Goal: Information Seeking & Learning: Learn about a topic

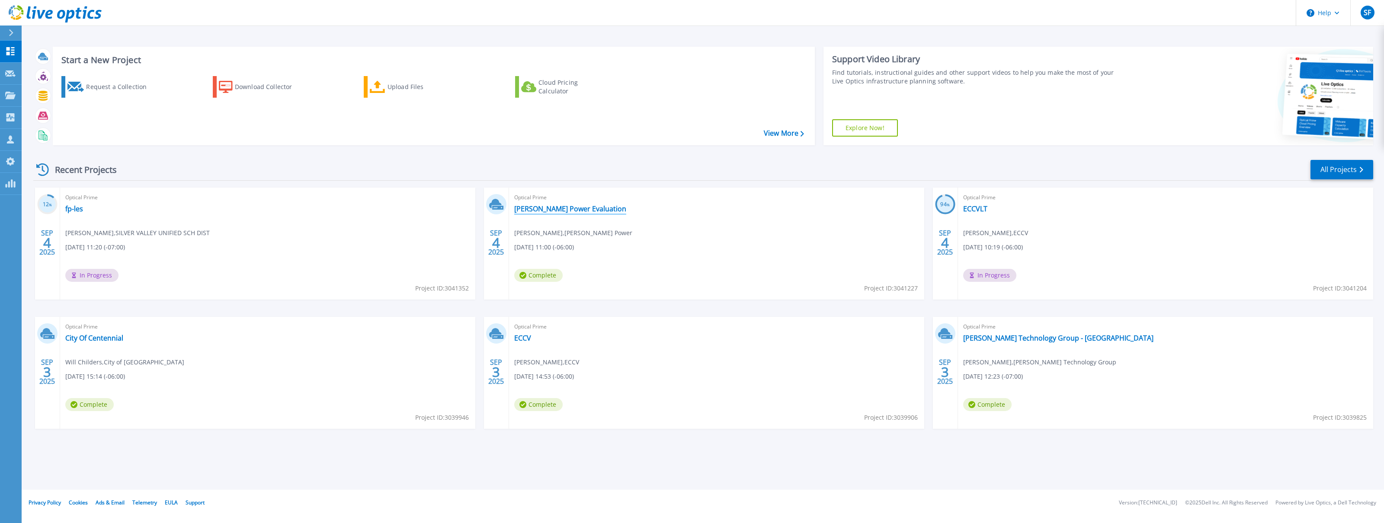
click at [544, 210] on link "[PERSON_NAME] Power Evaluation" at bounding box center [570, 209] width 112 height 9
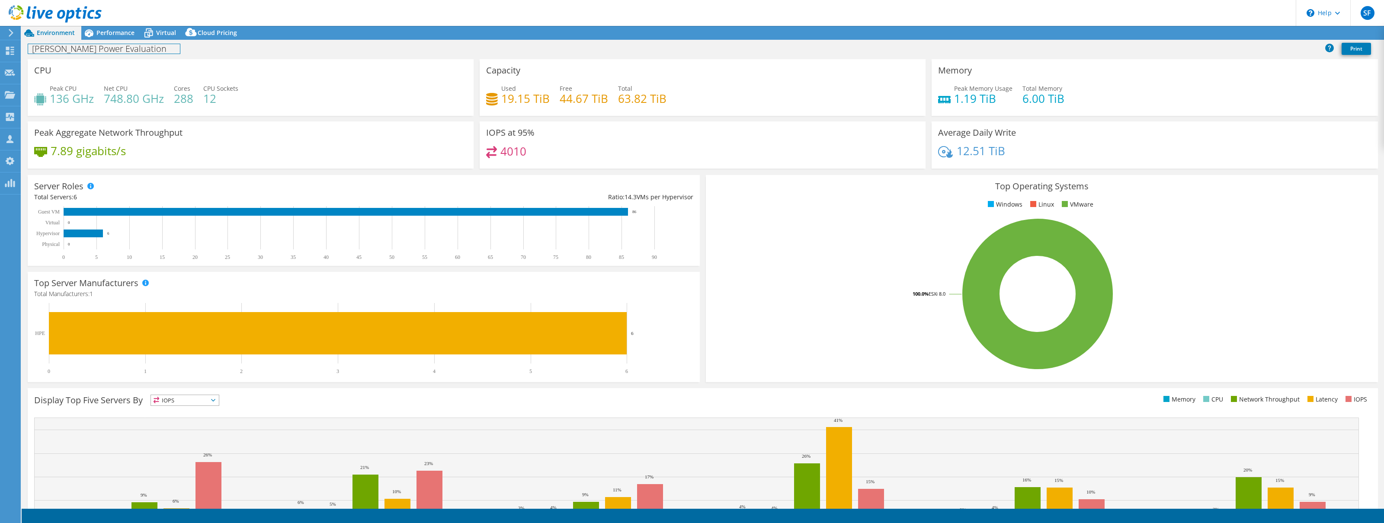
click at [132, 41] on div "Dixie Power Evaluation Print" at bounding box center [703, 49] width 1363 height 16
click at [131, 35] on span "Performance" at bounding box center [115, 33] width 38 height 8
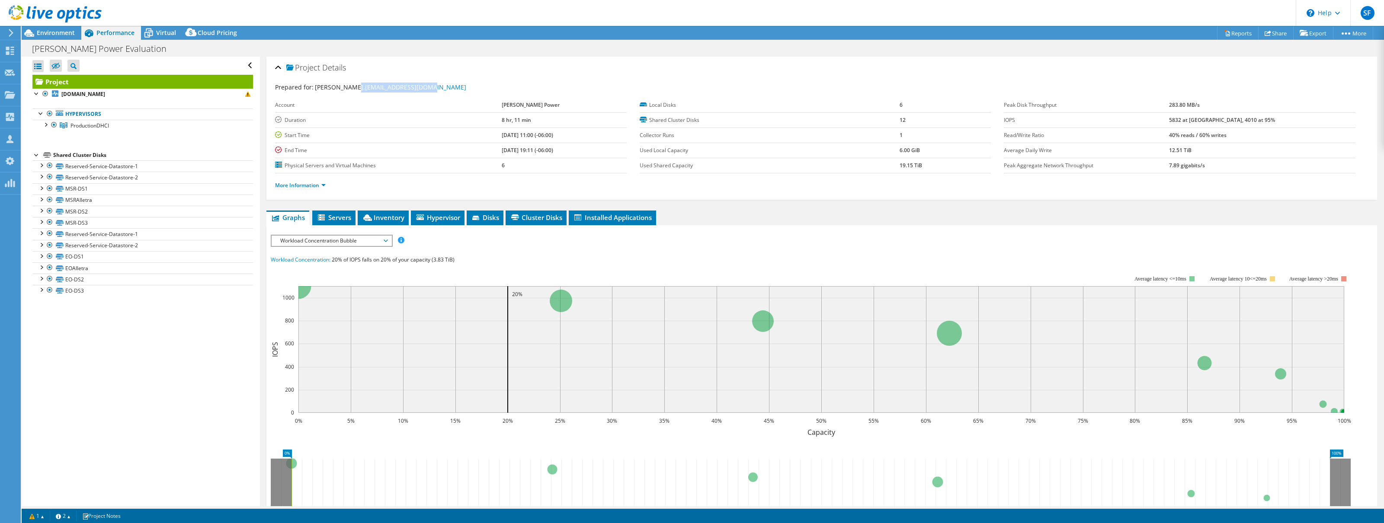
drag, startPoint x: 351, startPoint y: 86, endPoint x: 422, endPoint y: 90, distance: 71.1
click at [422, 90] on div "Prepared for: Kyle Toombs, kylet@dixiepower.com" at bounding box center [822, 88] width 1094 height 10
copy span "kylet@dixiepower.com"
click at [10, 50] on icon at bounding box center [10, 51] width 10 height 8
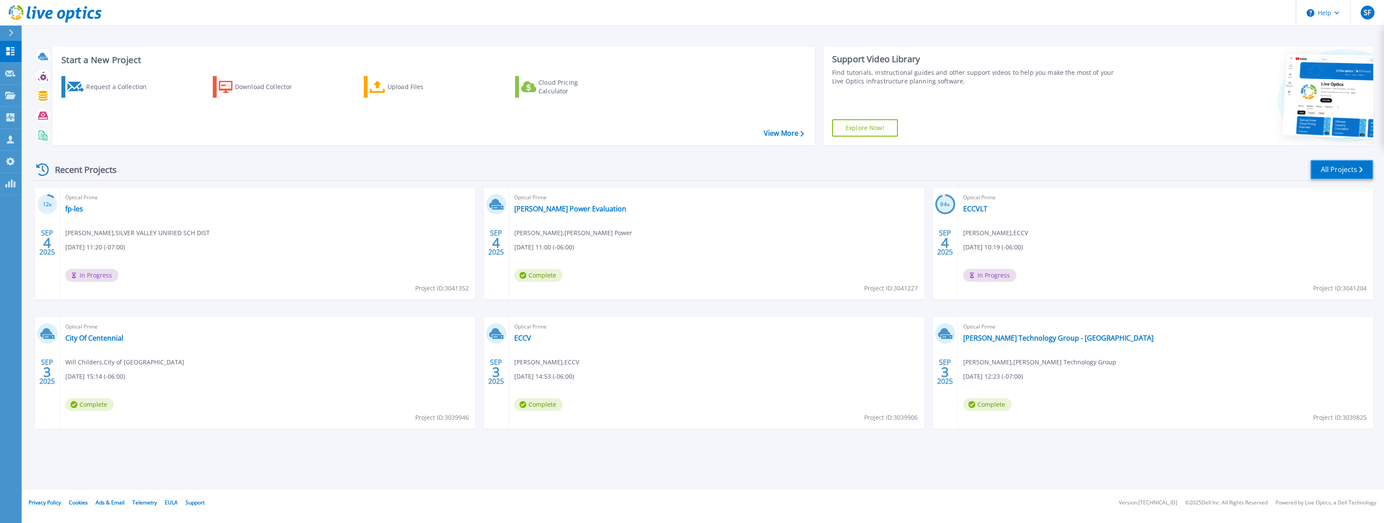
click at [1333, 176] on link "All Projects" at bounding box center [1342, 169] width 63 height 19
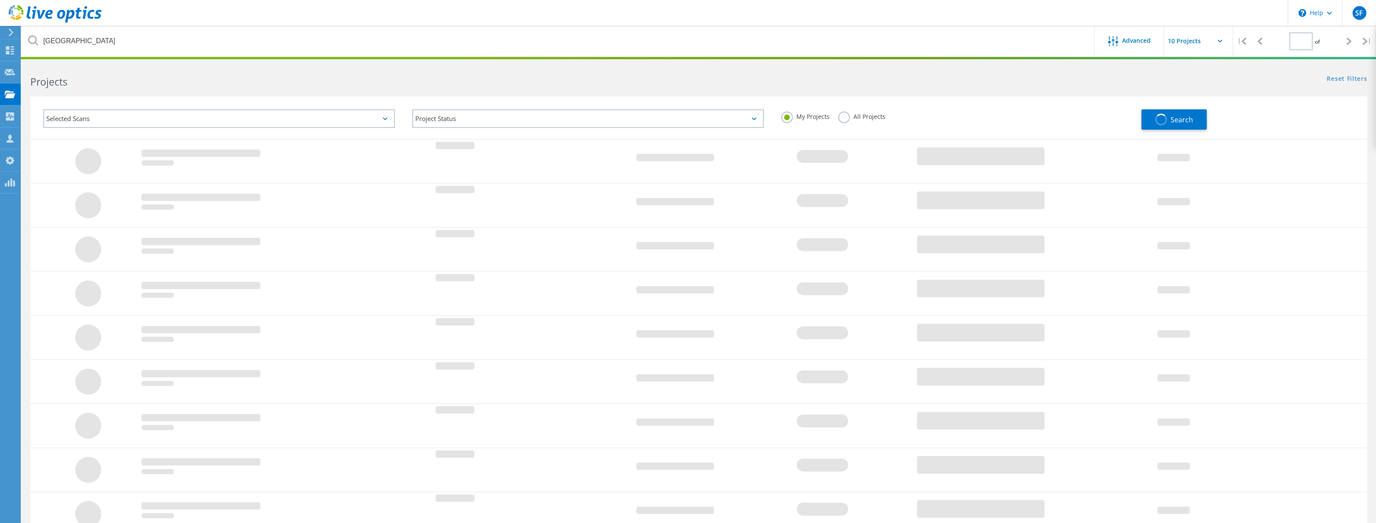
type input "1"
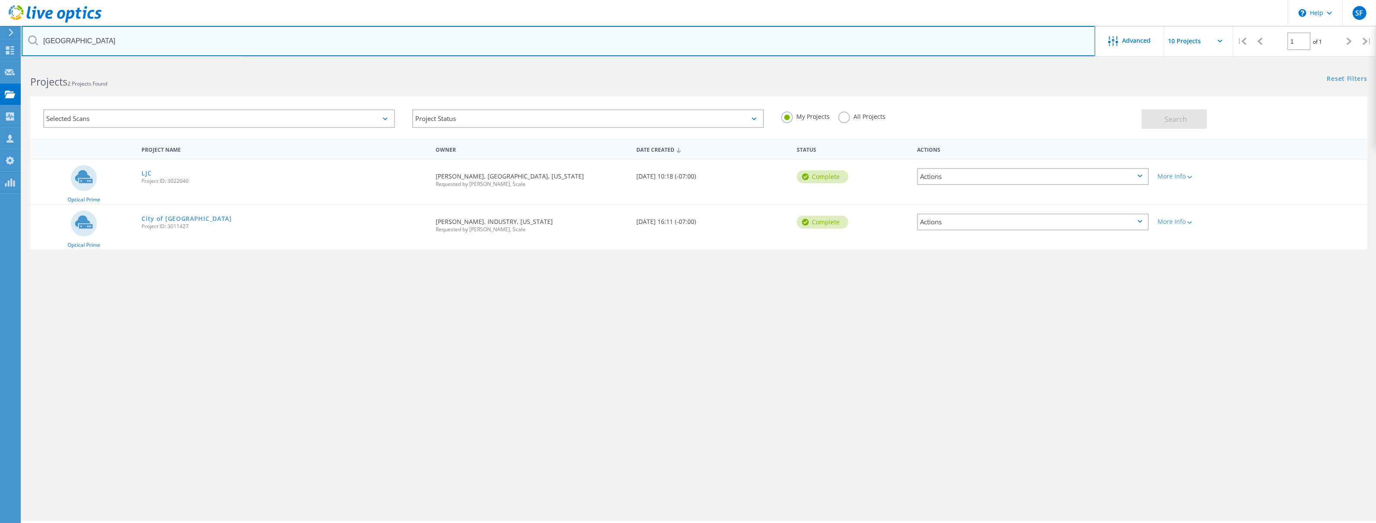
click at [245, 47] on input "monrovia" at bounding box center [559, 41] width 1074 height 30
type input "m"
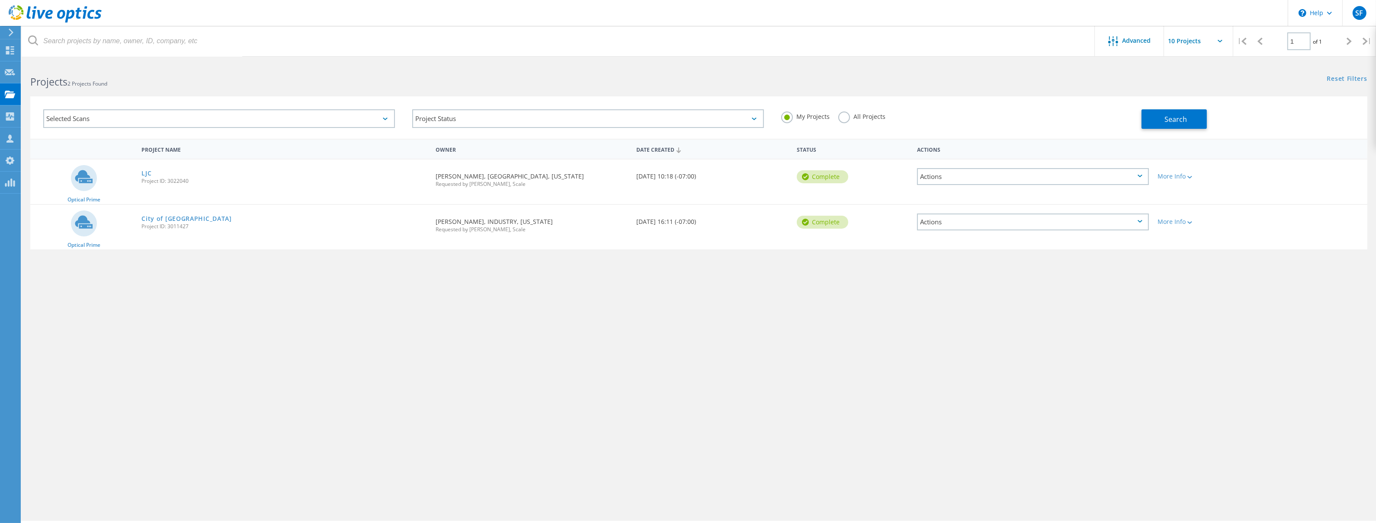
drag, startPoint x: 1199, startPoint y: 116, endPoint x: 1174, endPoint y: 106, distance: 27.2
click at [1199, 116] on button "Search" at bounding box center [1174, 118] width 65 height 19
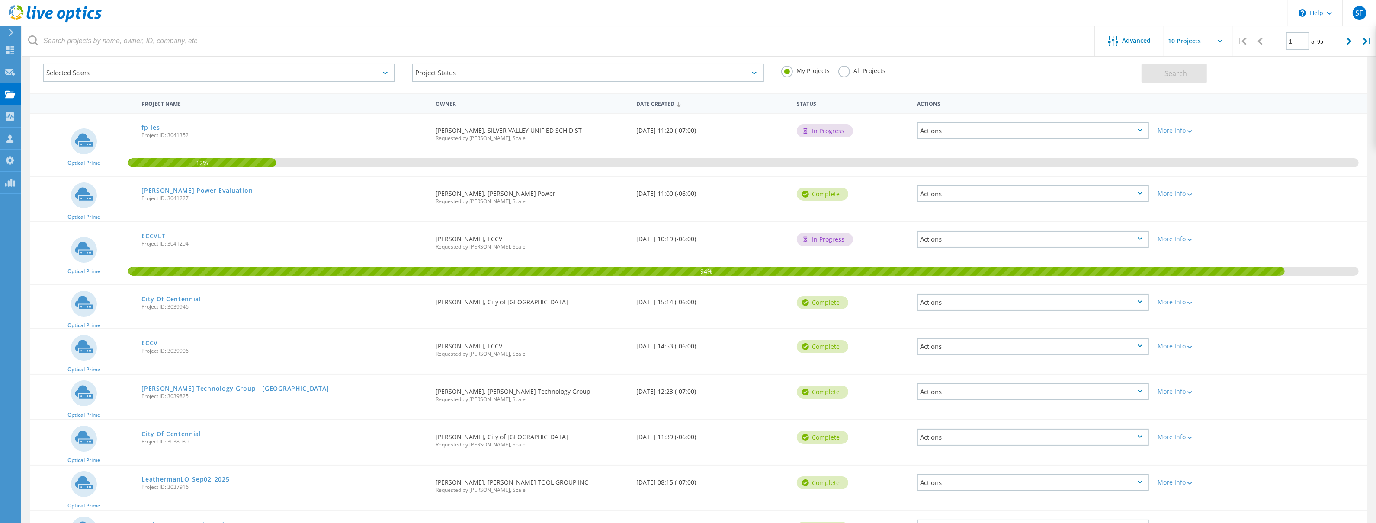
scroll to position [154, 0]
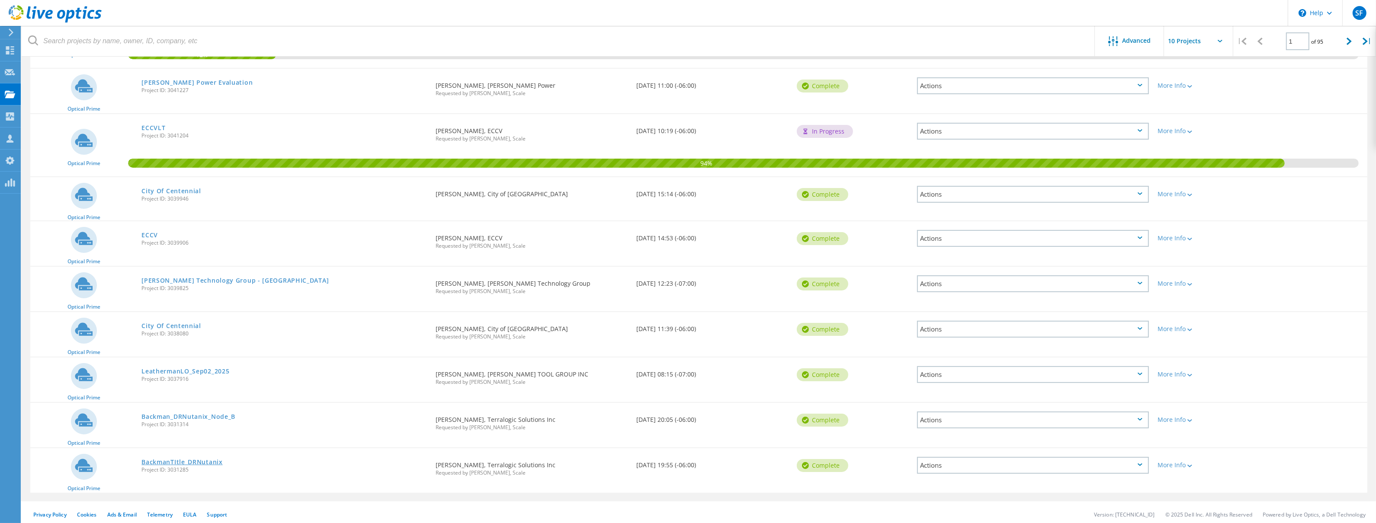
click at [200, 460] on link "BackmanTItle_DRNutanix" at bounding box center [181, 462] width 81 height 6
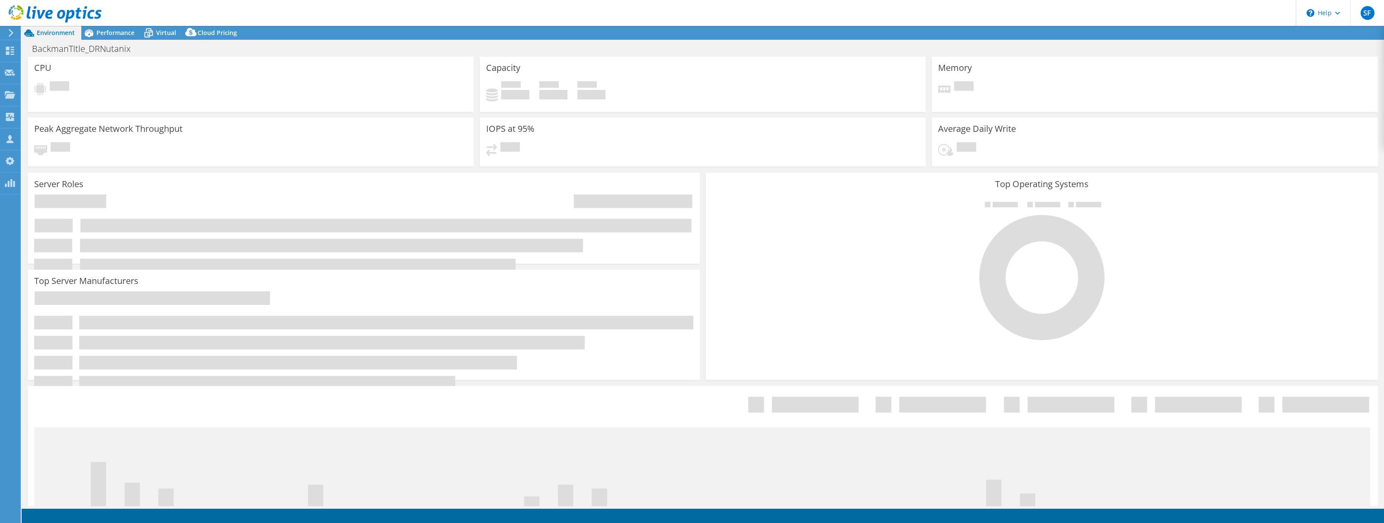
select select "USD"
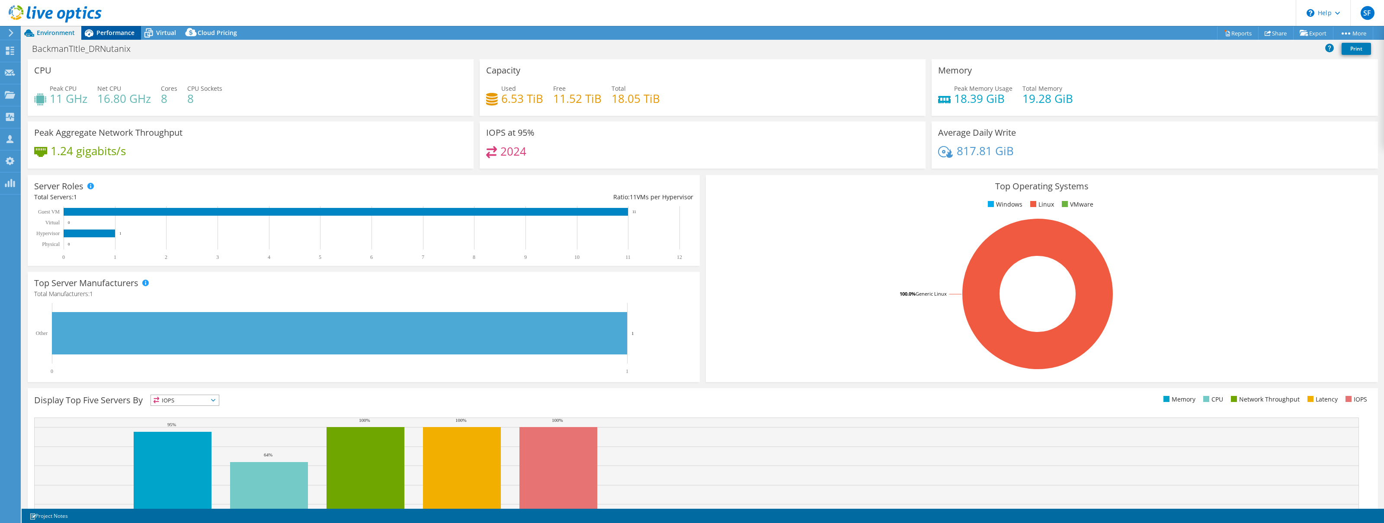
click at [122, 32] on span "Performance" at bounding box center [115, 33] width 38 height 8
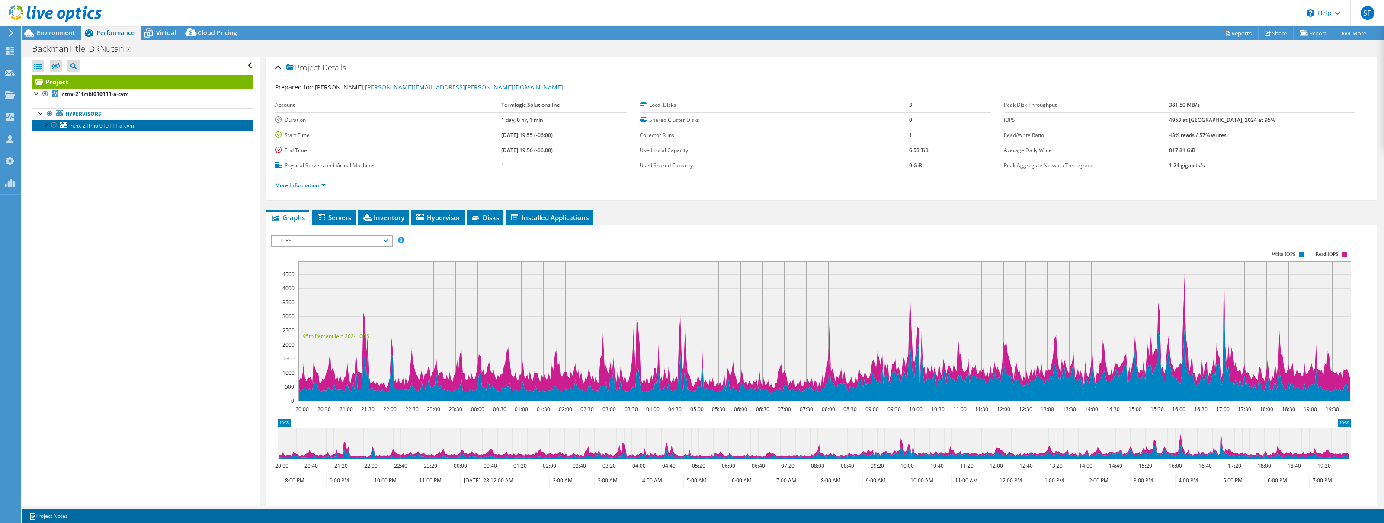
click at [72, 128] on span "ntnx-21fm6l010111-a-cvm" at bounding box center [103, 125] width 64 height 7
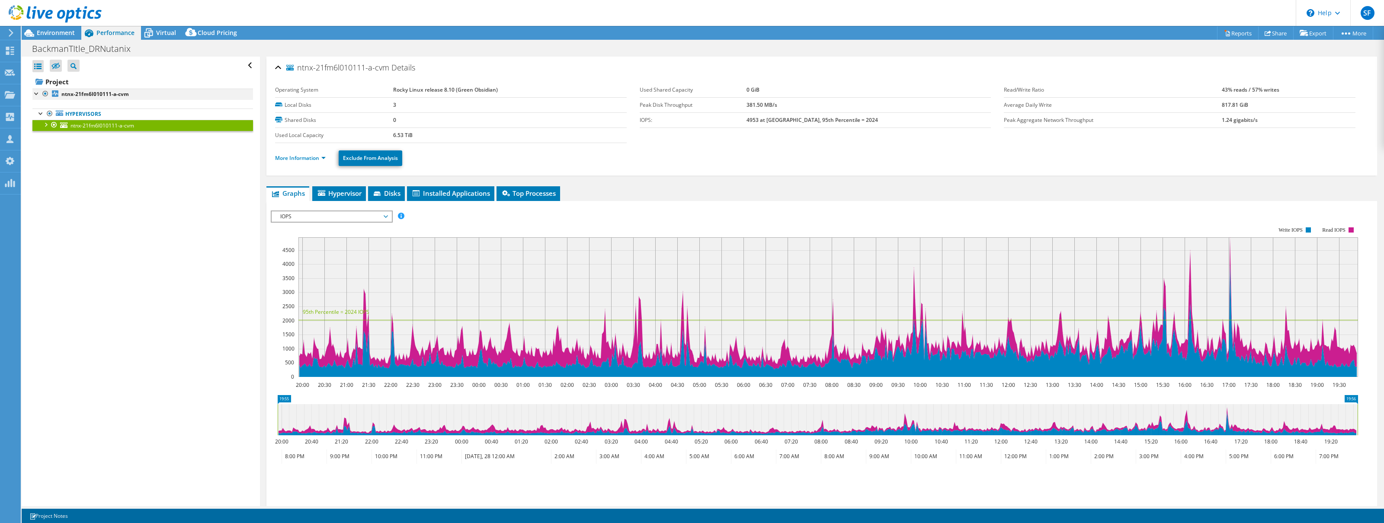
click at [36, 93] on div at bounding box center [36, 93] width 9 height 9
click at [45, 126] on div at bounding box center [45, 124] width 9 height 9
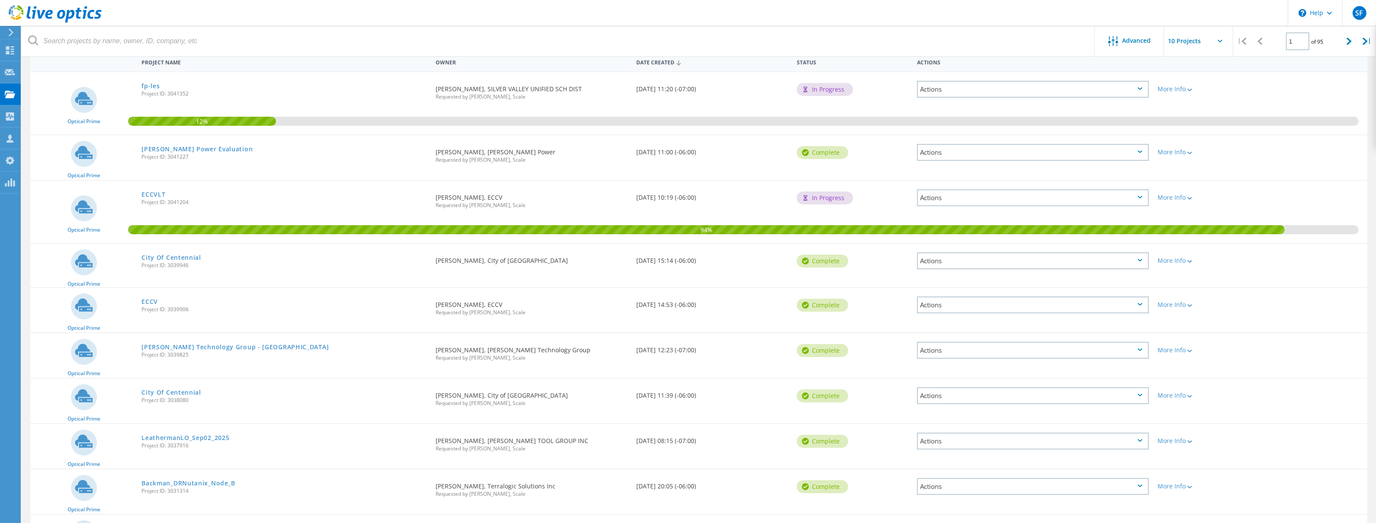
scroll to position [154, 0]
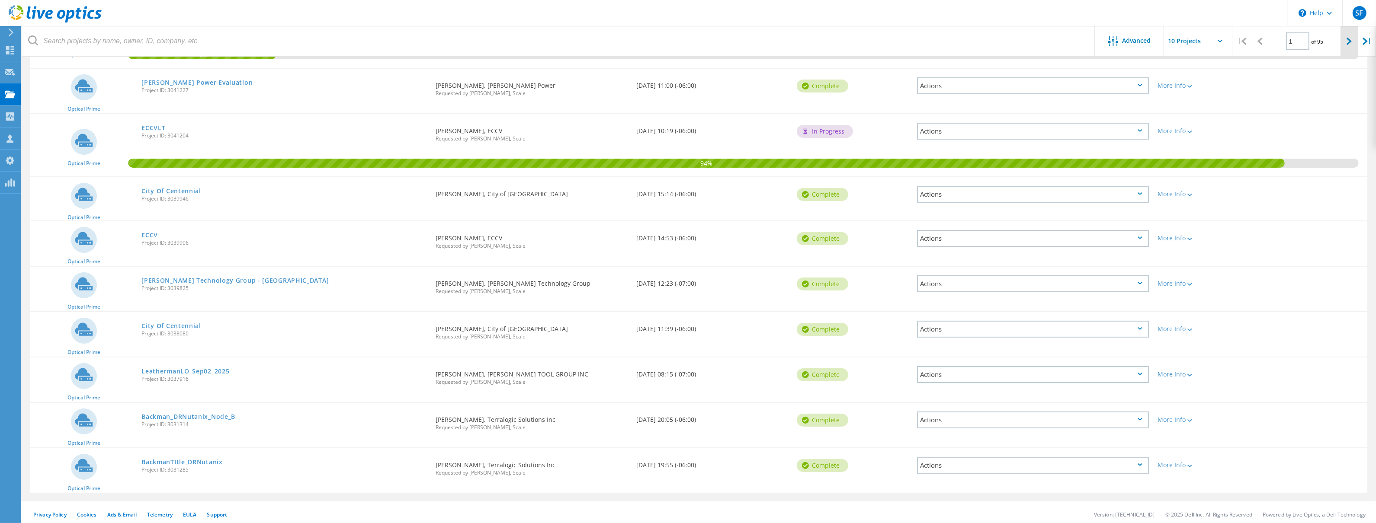
click at [1345, 39] on div at bounding box center [1350, 41] width 18 height 31
type input "2"
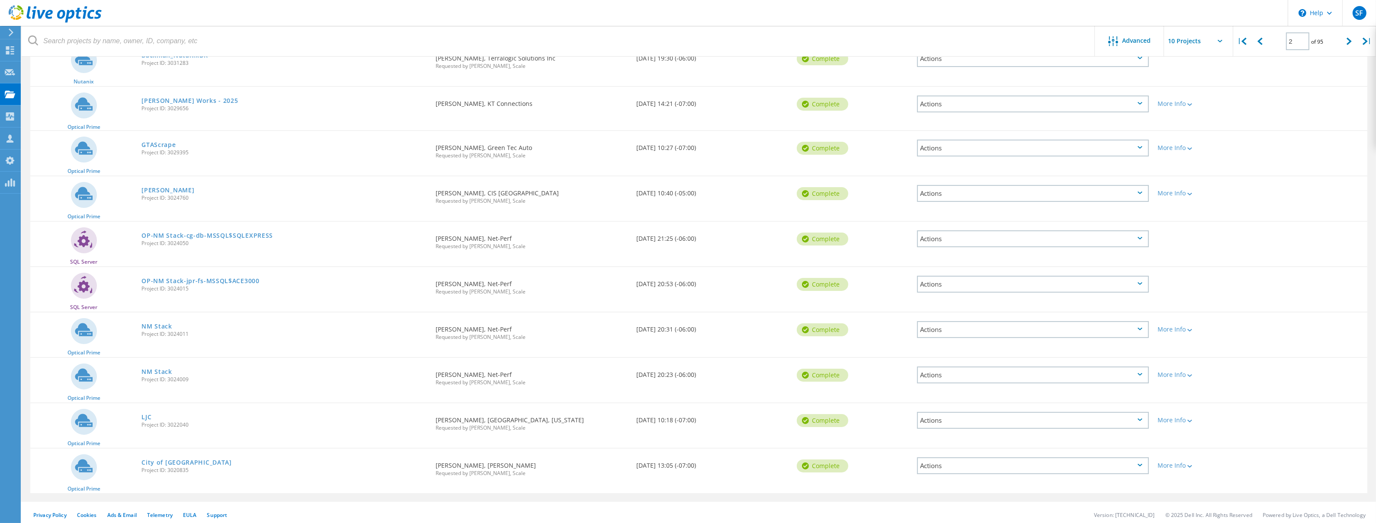
scroll to position [0, 0]
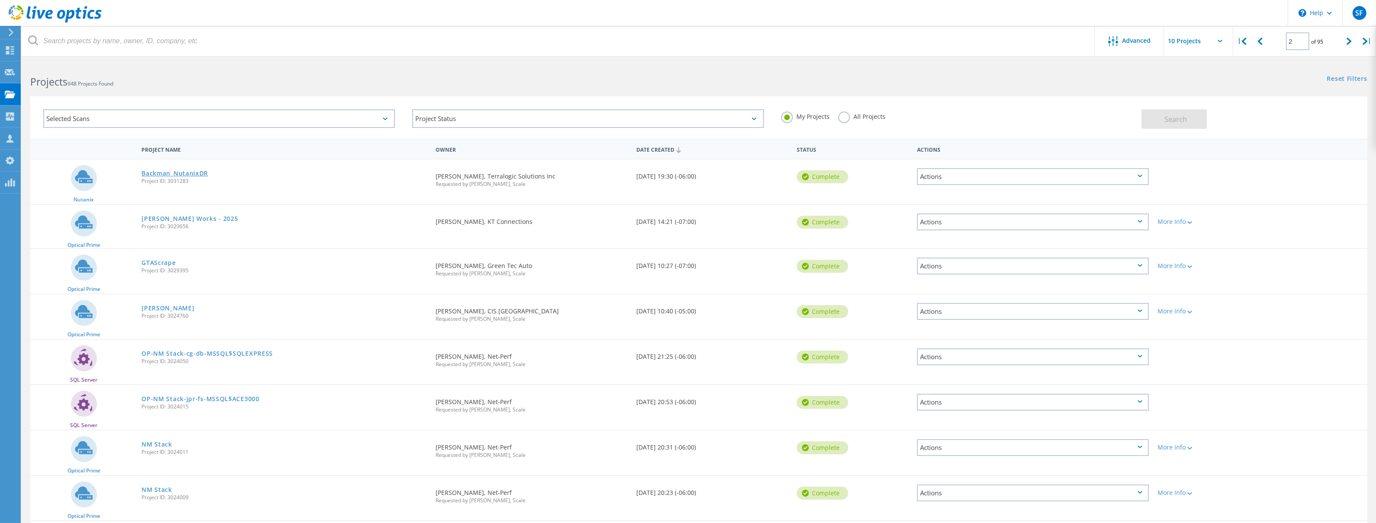
click at [183, 173] on link "Backman_NutanixDR" at bounding box center [174, 173] width 67 height 6
click at [1260, 44] on icon at bounding box center [1260, 41] width 5 height 7
type input "1"
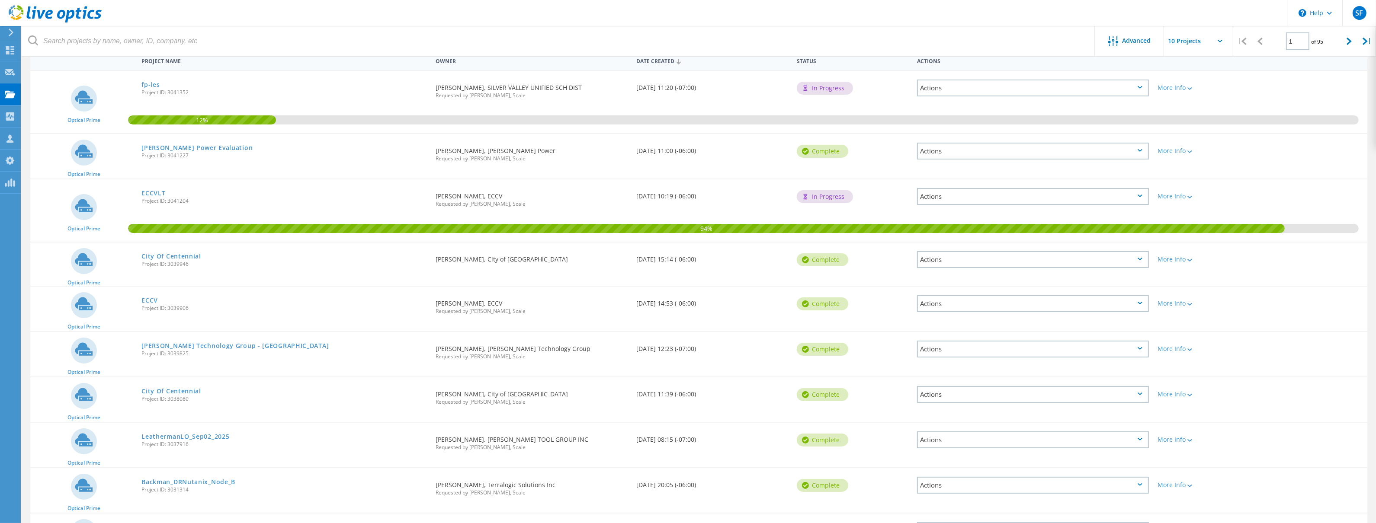
scroll to position [154, 0]
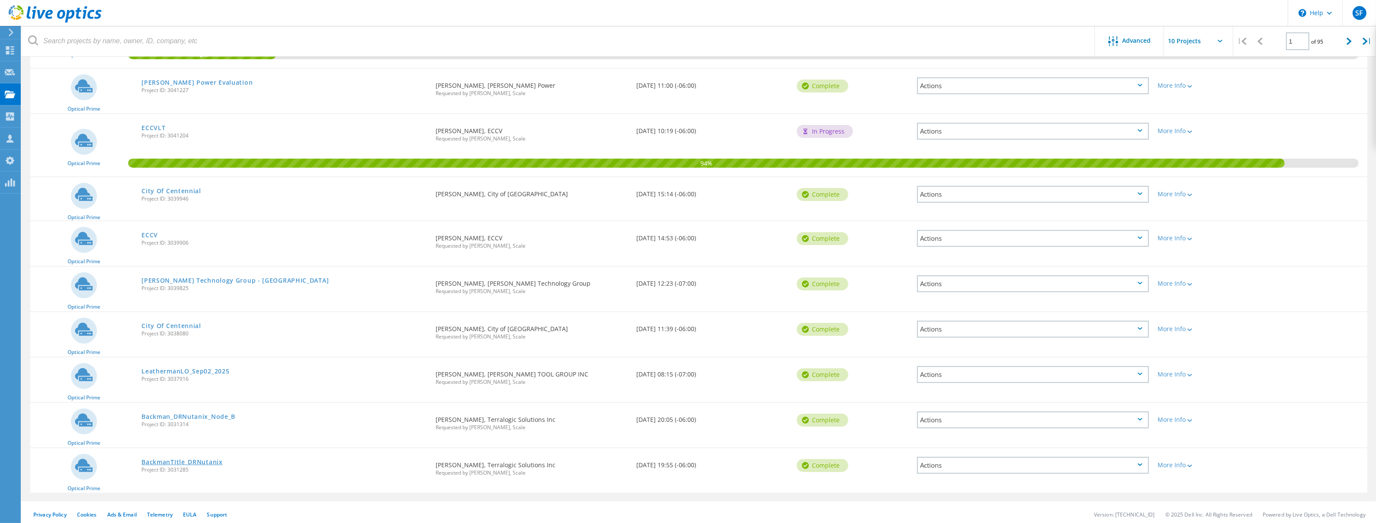
click at [198, 459] on link "BackmanTItle_DRNutanix" at bounding box center [181, 462] width 81 height 6
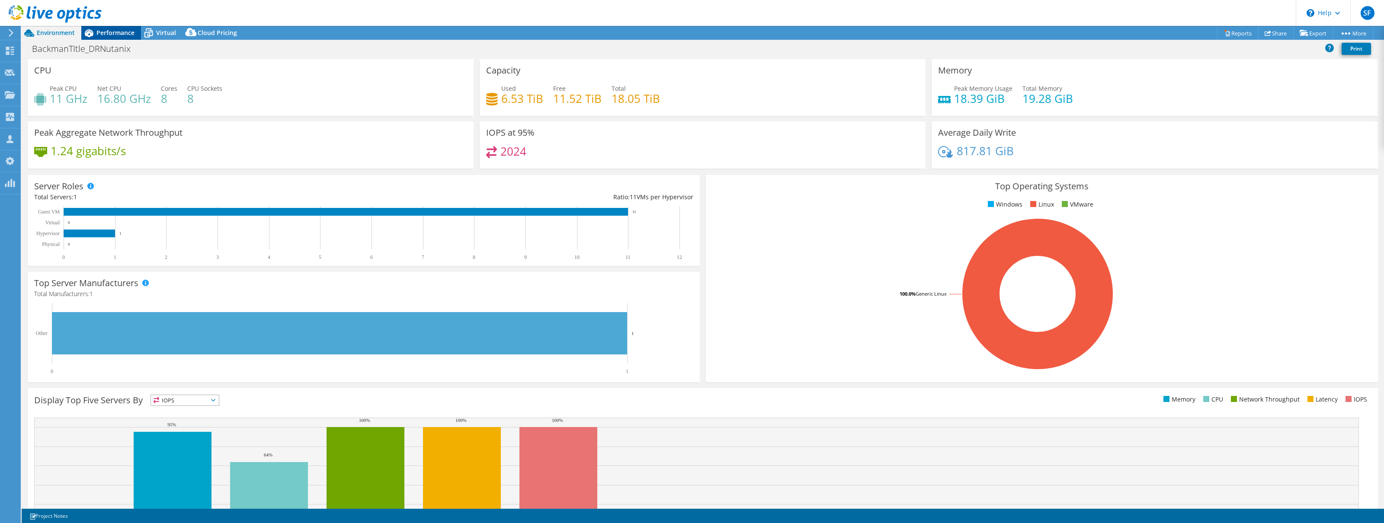
click at [109, 35] on span "Performance" at bounding box center [115, 33] width 38 height 8
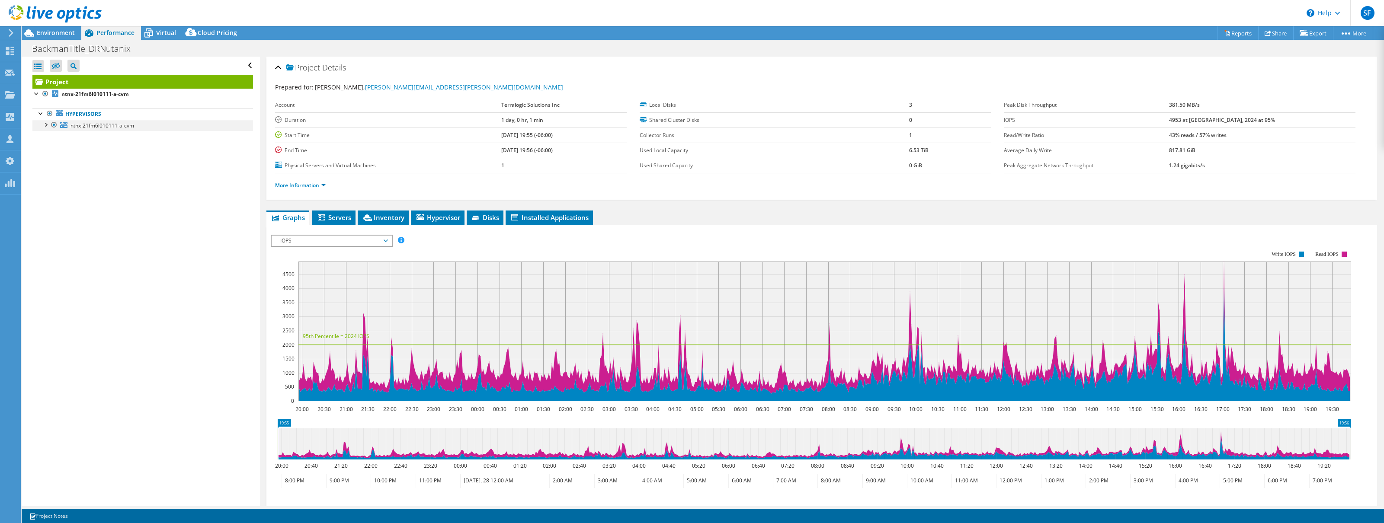
click at [44, 123] on div at bounding box center [45, 124] width 9 height 9
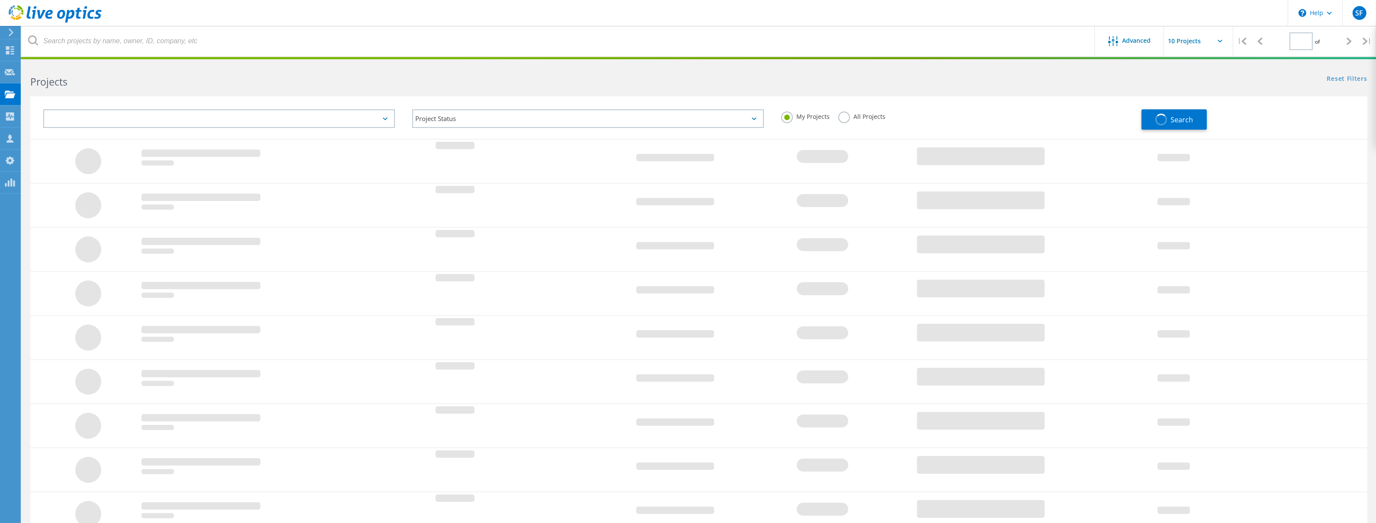
scroll to position [87, 0]
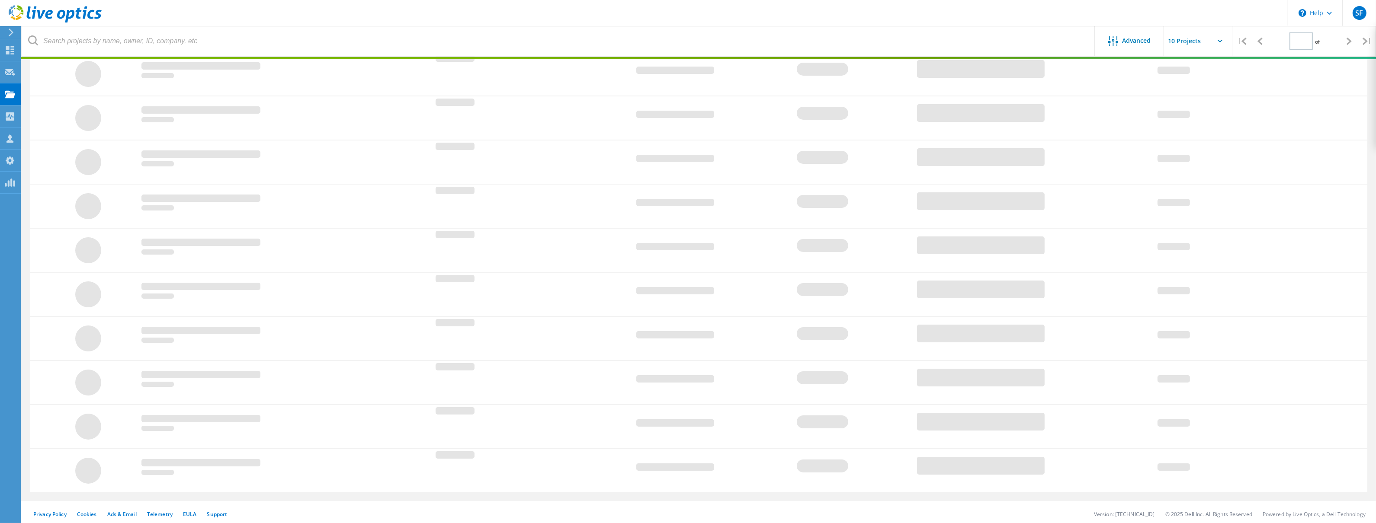
type input "1"
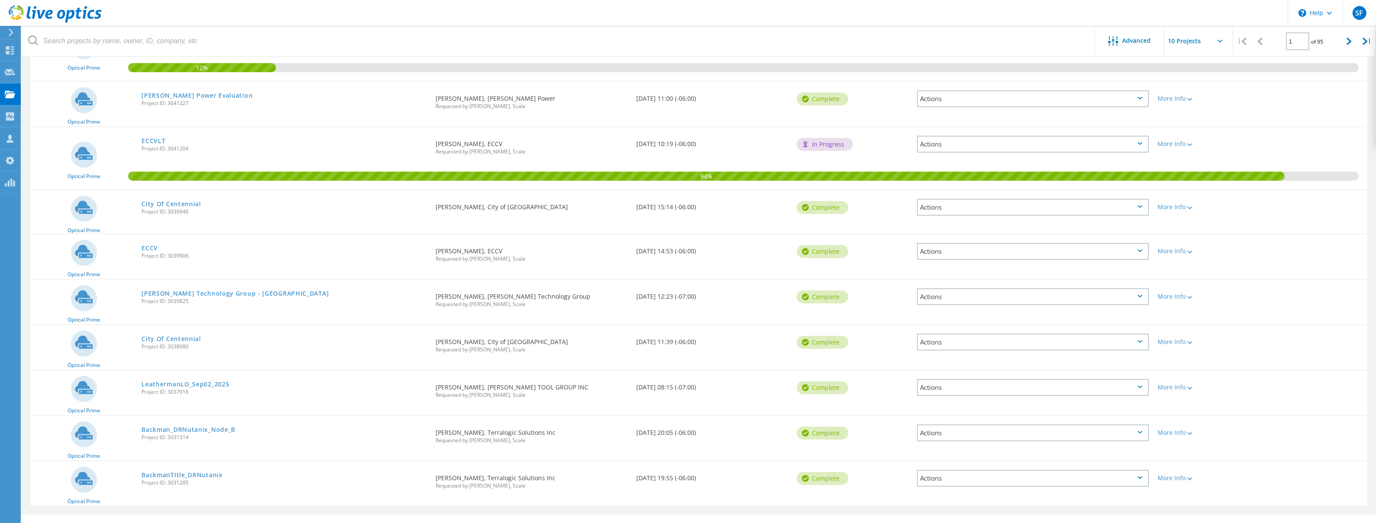
scroll to position [154, 0]
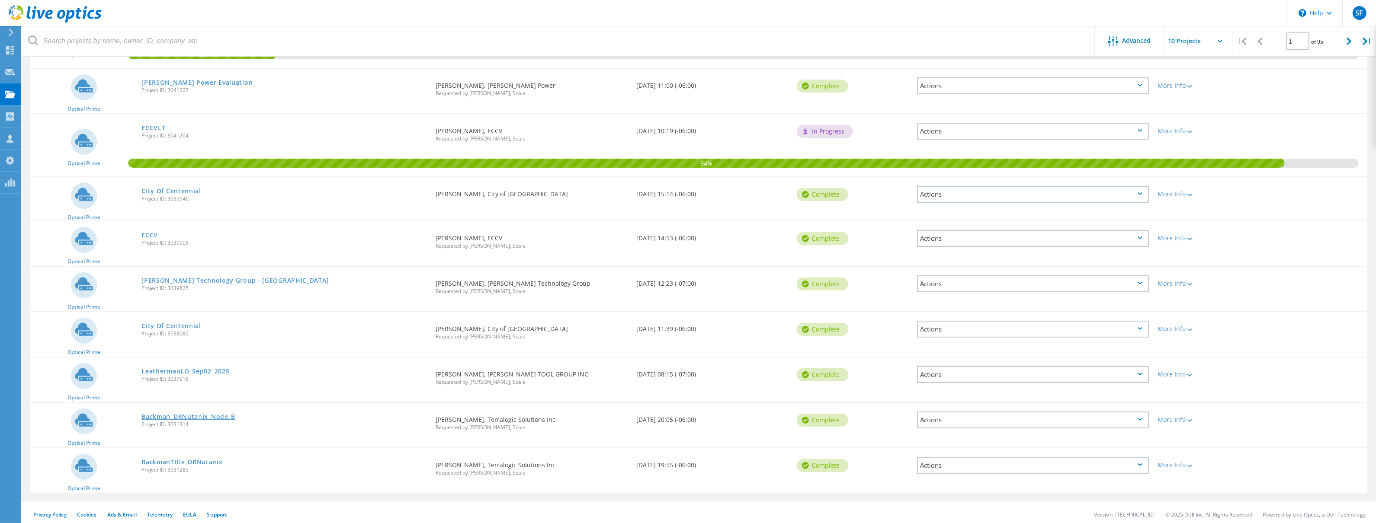
click at [202, 415] on link "Backman_DRNutanix_Node_B" at bounding box center [188, 417] width 94 height 6
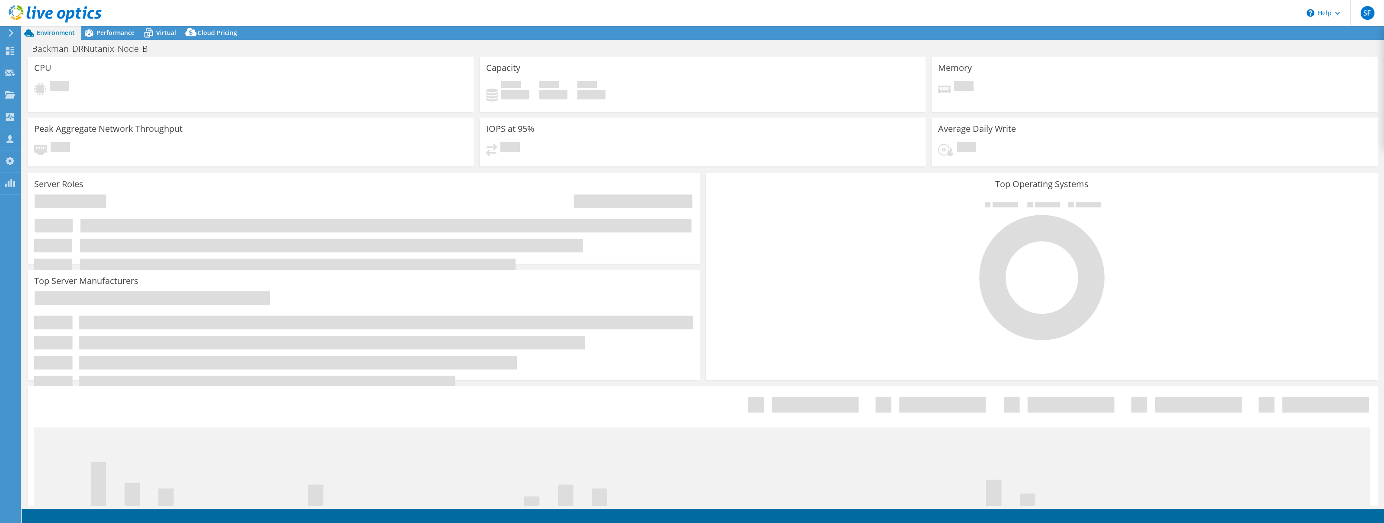
select select "USD"
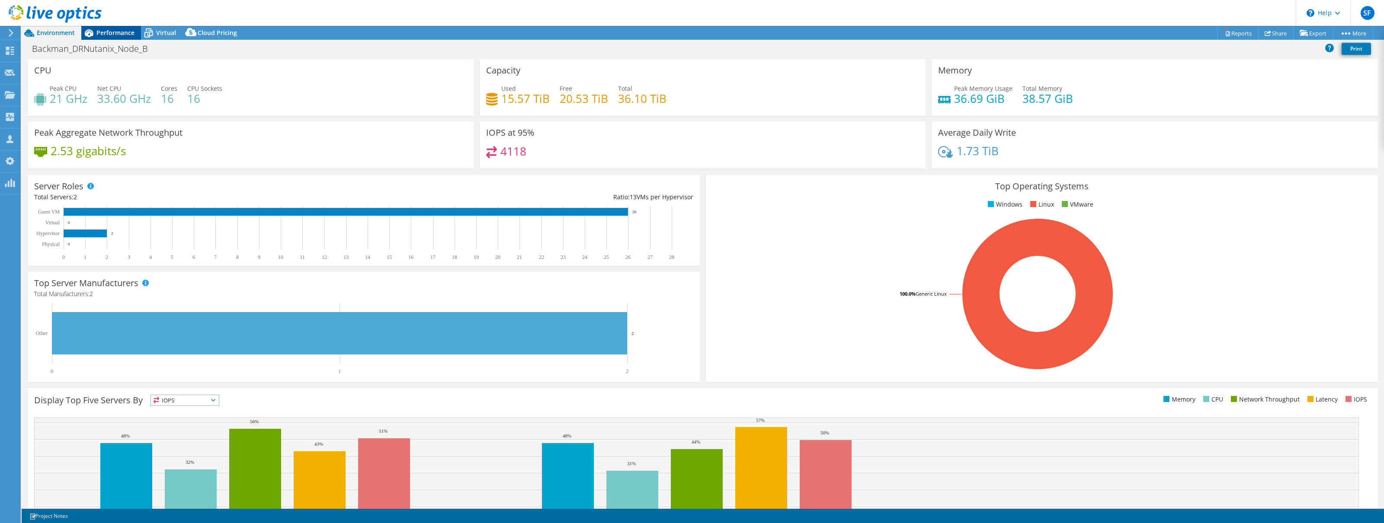
click at [110, 38] on div "Performance" at bounding box center [111, 33] width 60 height 14
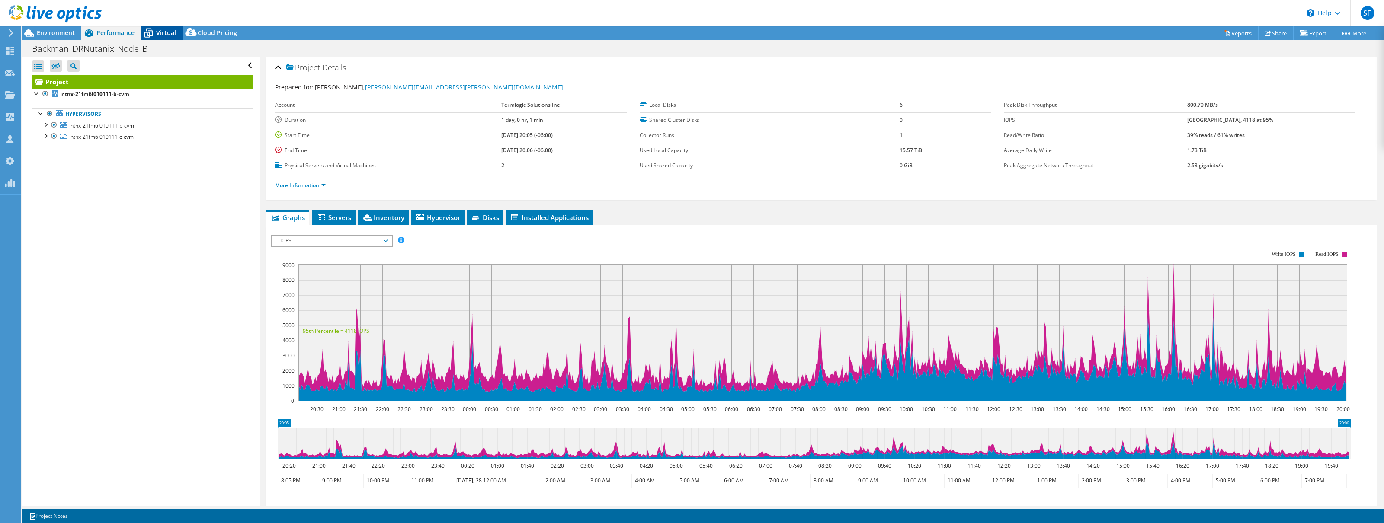
click at [161, 34] on span "Virtual" at bounding box center [166, 33] width 20 height 8
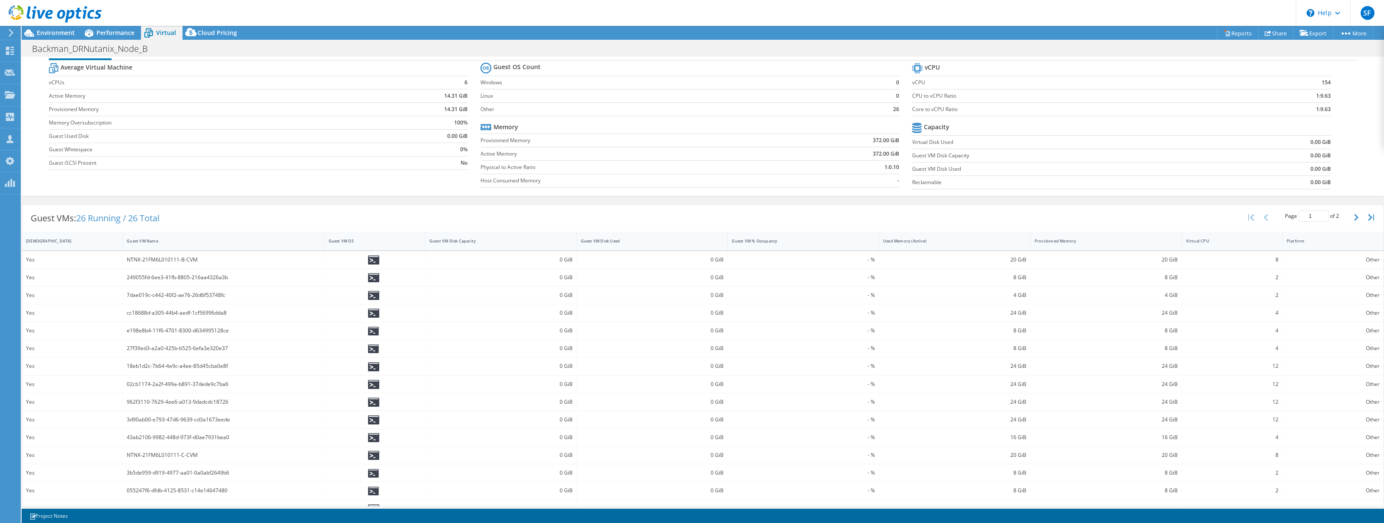
scroll to position [40, 0]
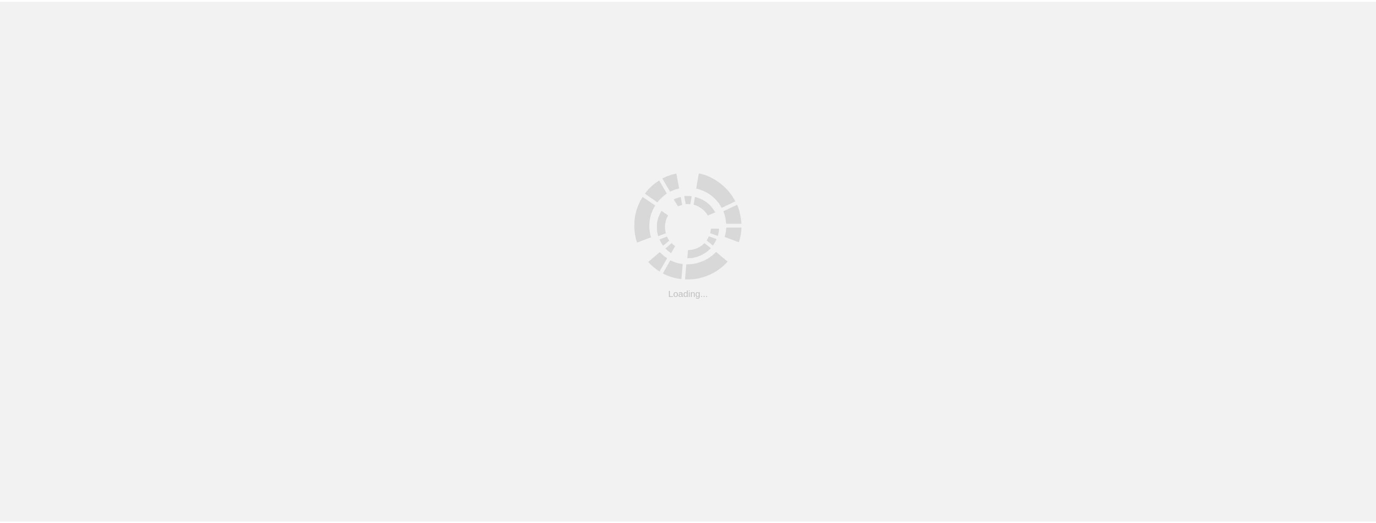
scroll to position [87, 0]
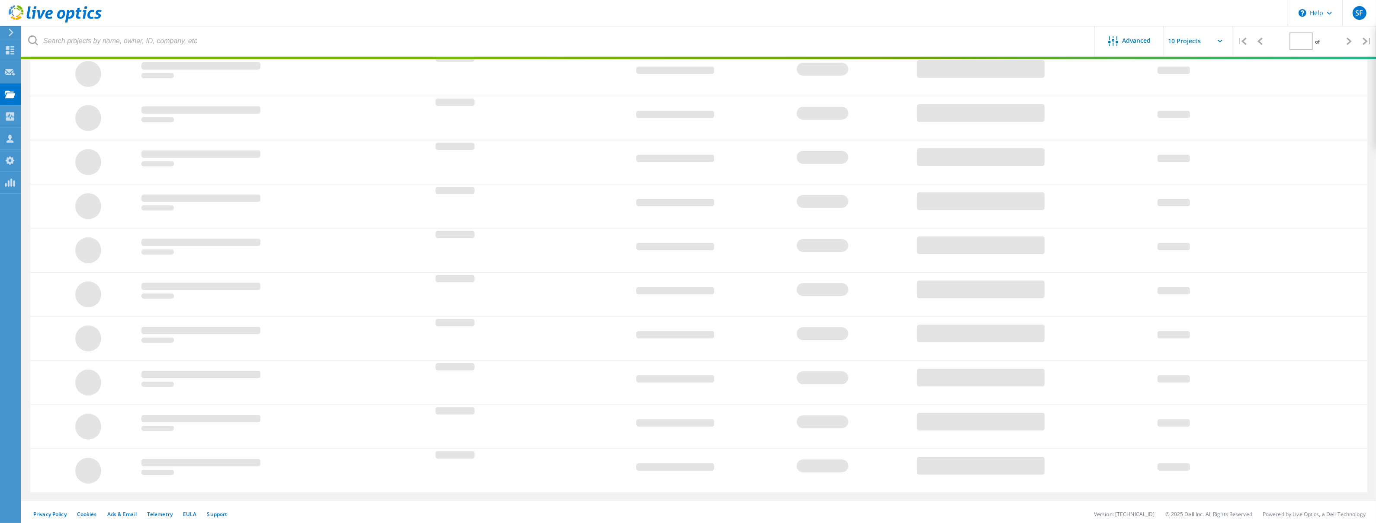
type input "1"
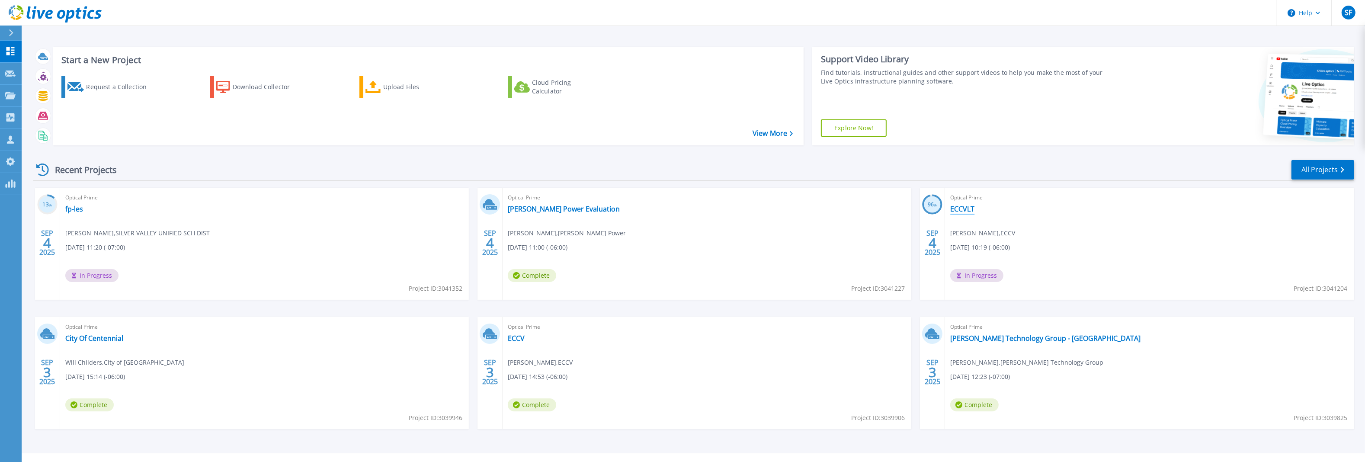
click at [960, 210] on link "ECCVLT" at bounding box center [963, 209] width 24 height 9
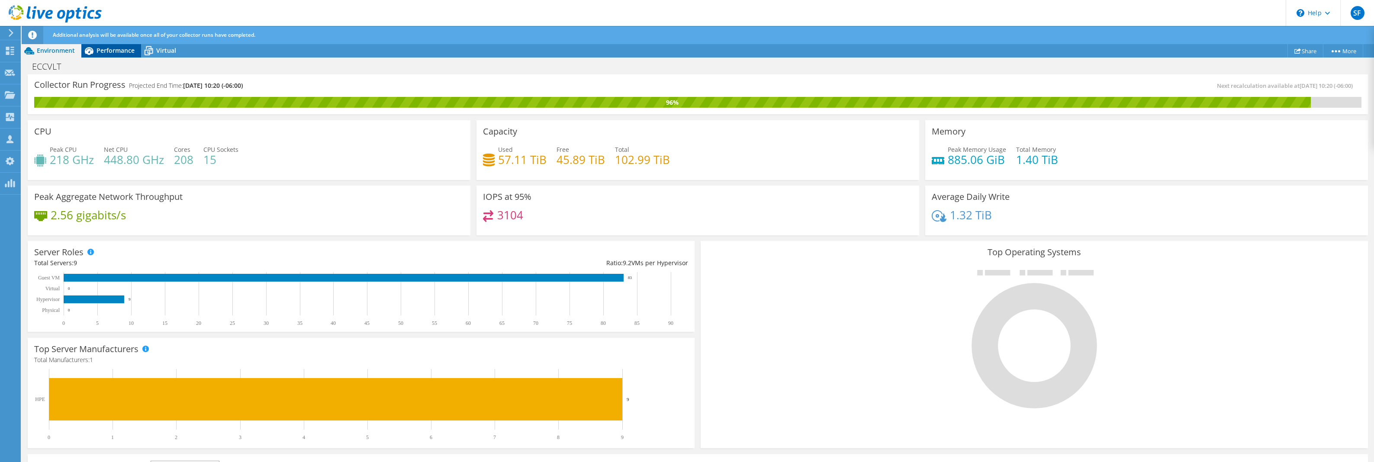
click at [101, 55] on div "Performance" at bounding box center [111, 51] width 60 height 14
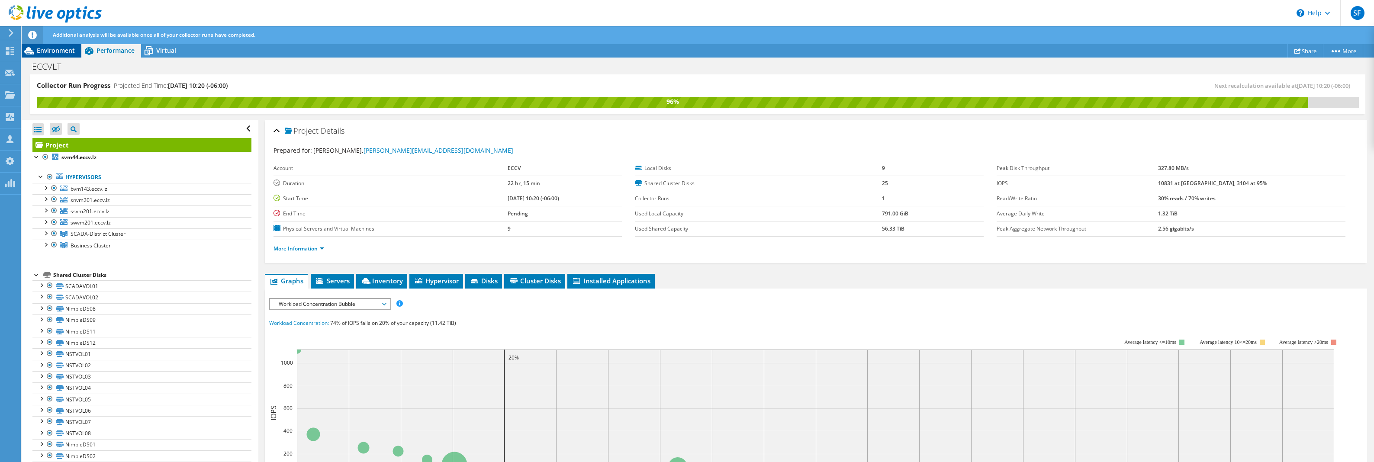
click at [55, 54] on span "Environment" at bounding box center [56, 50] width 38 height 8
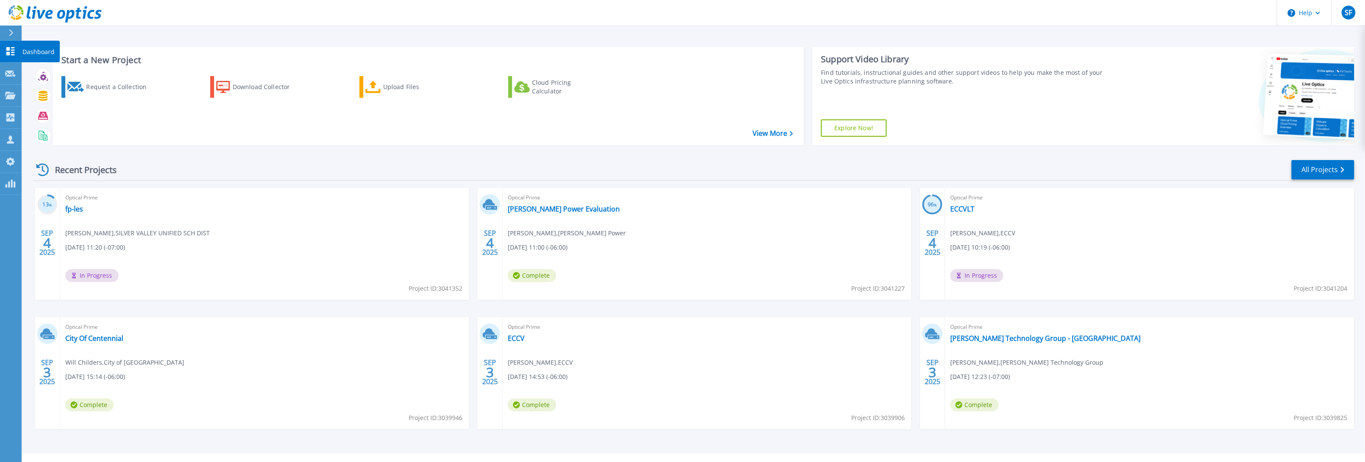
click at [12, 56] on link "Dashboard Dashboard" at bounding box center [11, 52] width 22 height 22
click at [12, 98] on icon at bounding box center [10, 95] width 10 height 7
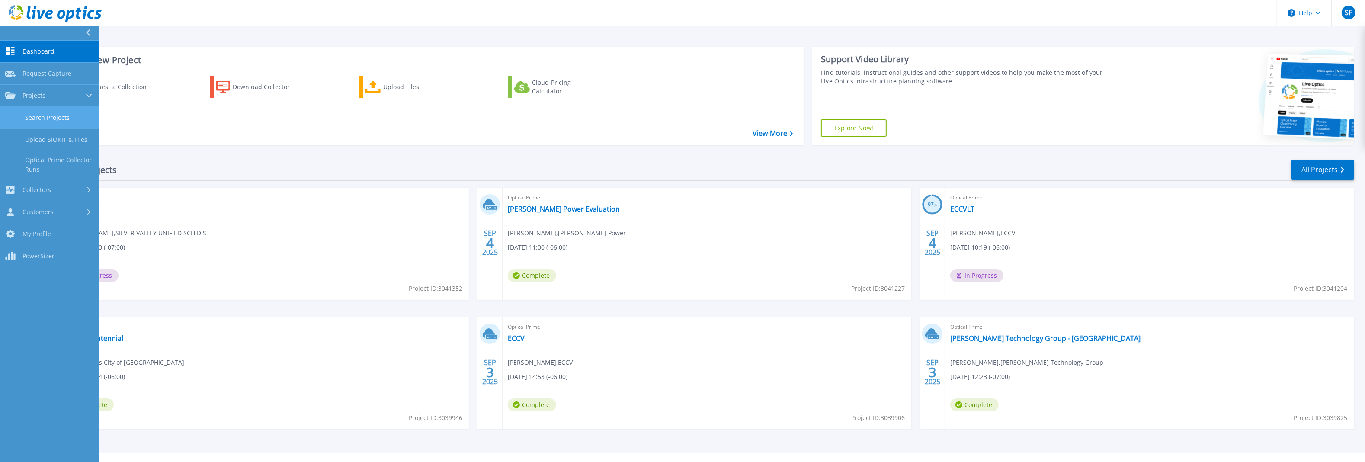
click at [36, 120] on link "Search Projects" at bounding box center [49, 118] width 99 height 22
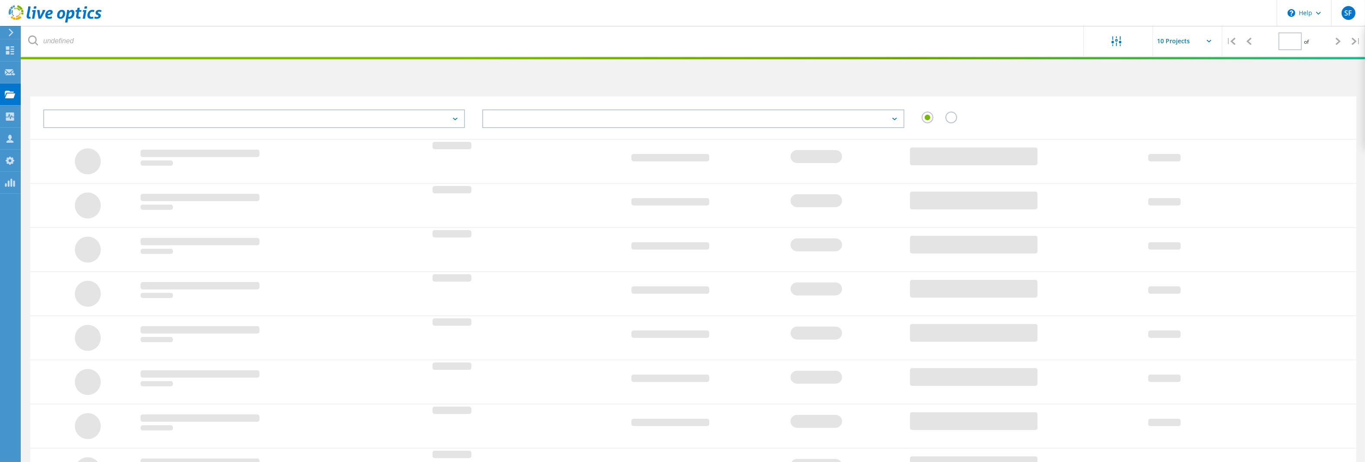
type input "1"
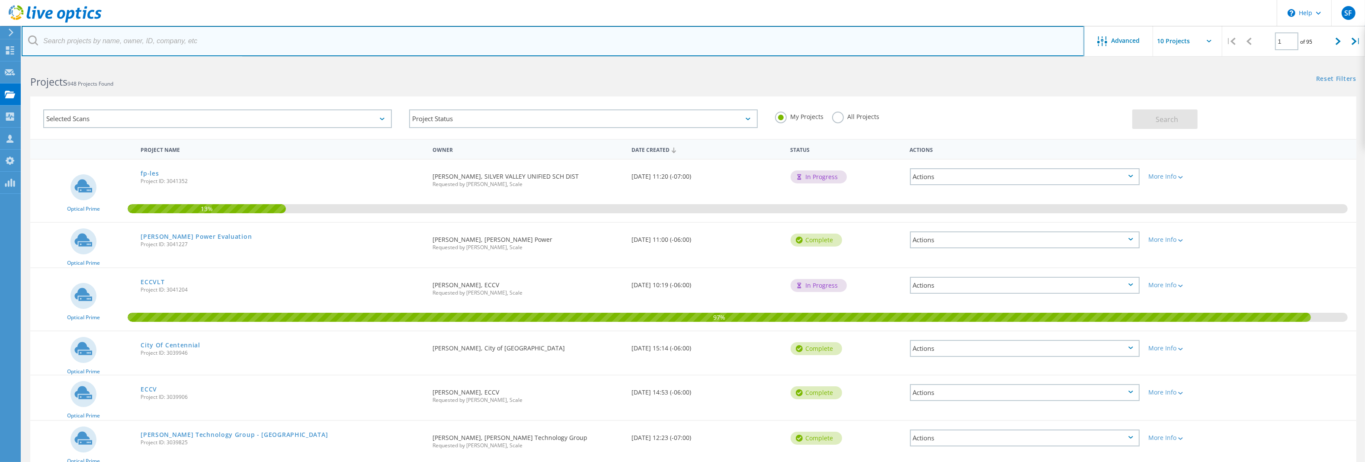
click at [127, 41] on input "text" at bounding box center [553, 41] width 1063 height 30
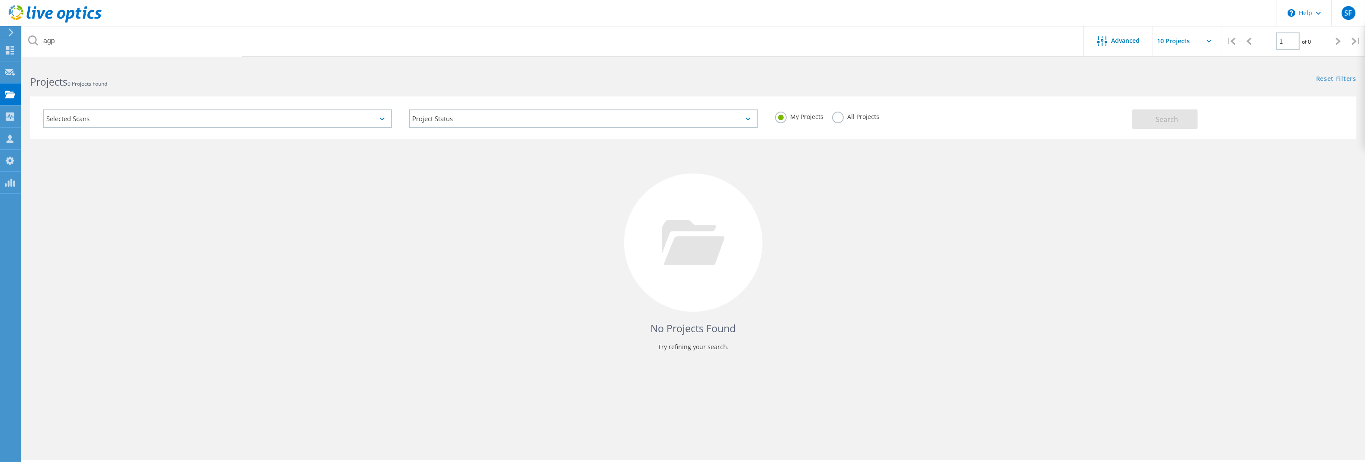
click at [839, 119] on label "All Projects" at bounding box center [855, 116] width 47 height 8
click at [0, 0] on input "All Projects" at bounding box center [0, 0] width 0 height 0
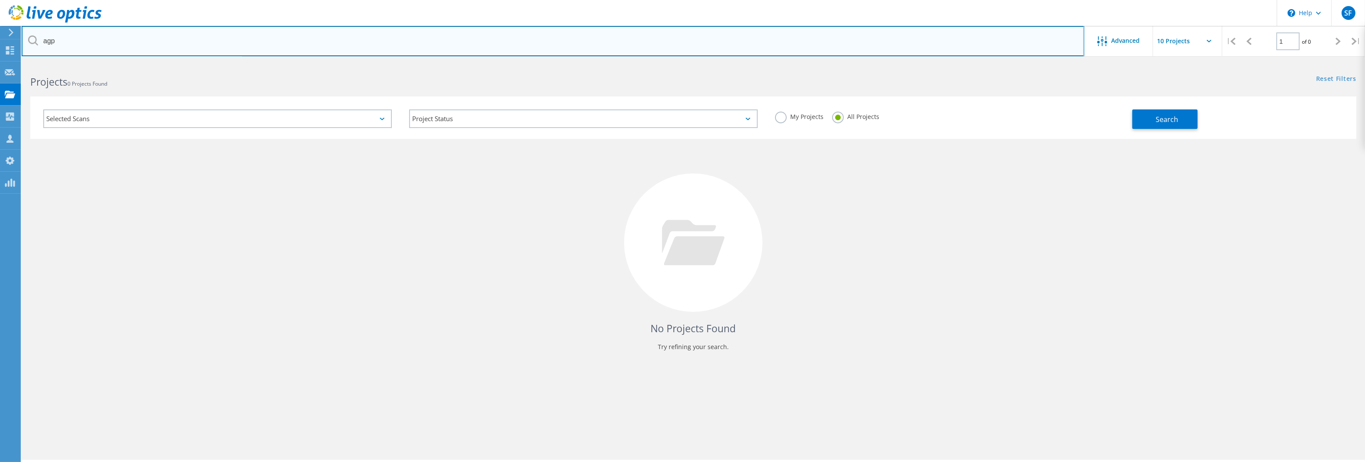
drag, startPoint x: 81, startPoint y: 48, endPoint x: 10, endPoint y: 37, distance: 71.8
click at [10, 63] on div "\n Help Explore Helpful Articles Contact Support SF OEM Team Member Steve Foley…" at bounding box center [682, 274] width 1365 height 423
type input "apache"
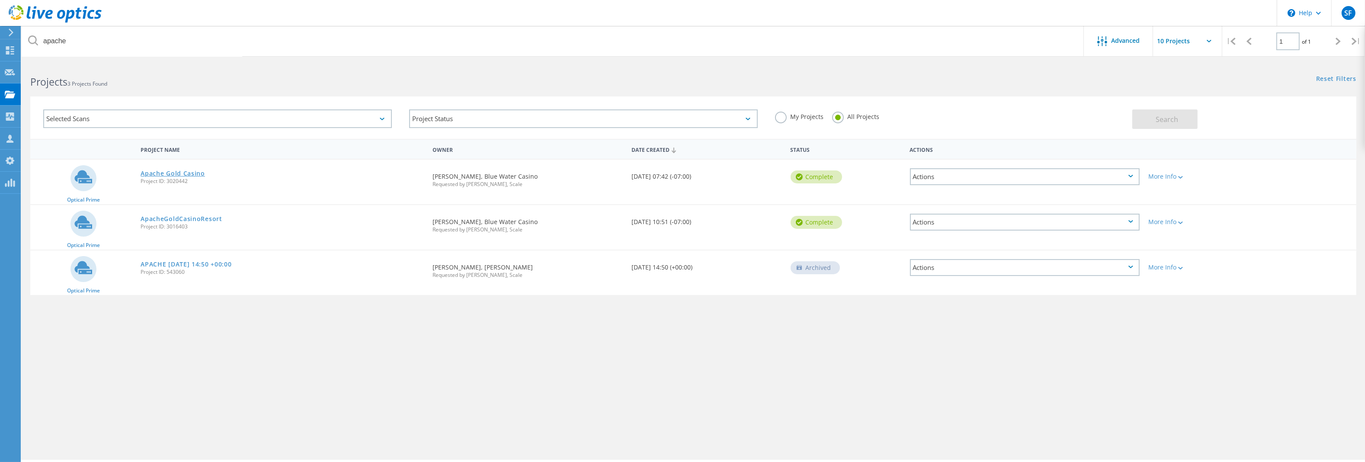
click at [189, 173] on link "Apache Gold Casino" at bounding box center [173, 173] width 64 height 6
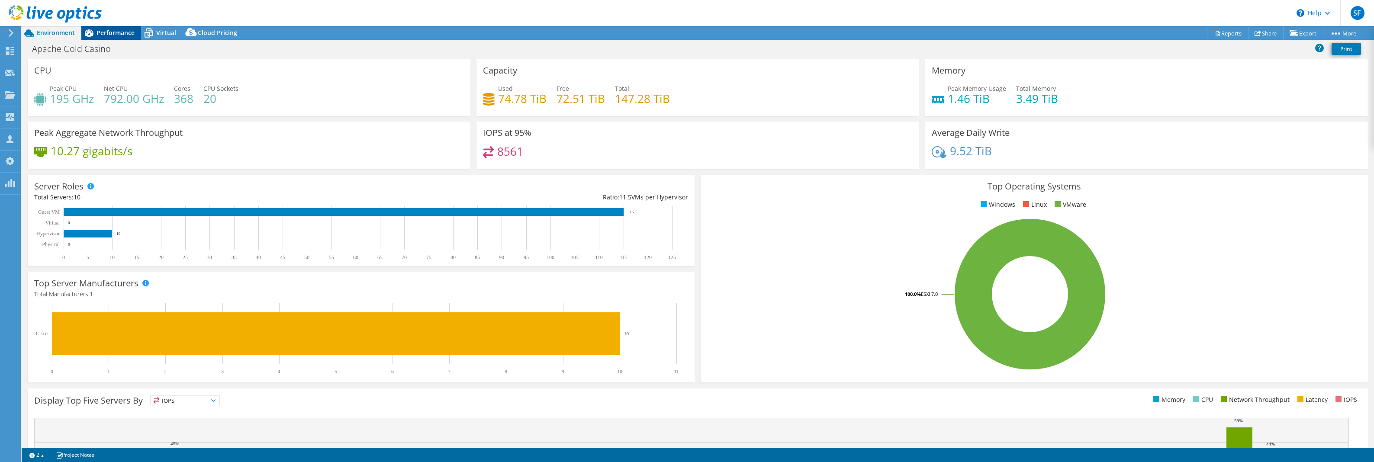
click at [122, 31] on span "Performance" at bounding box center [115, 33] width 38 height 8
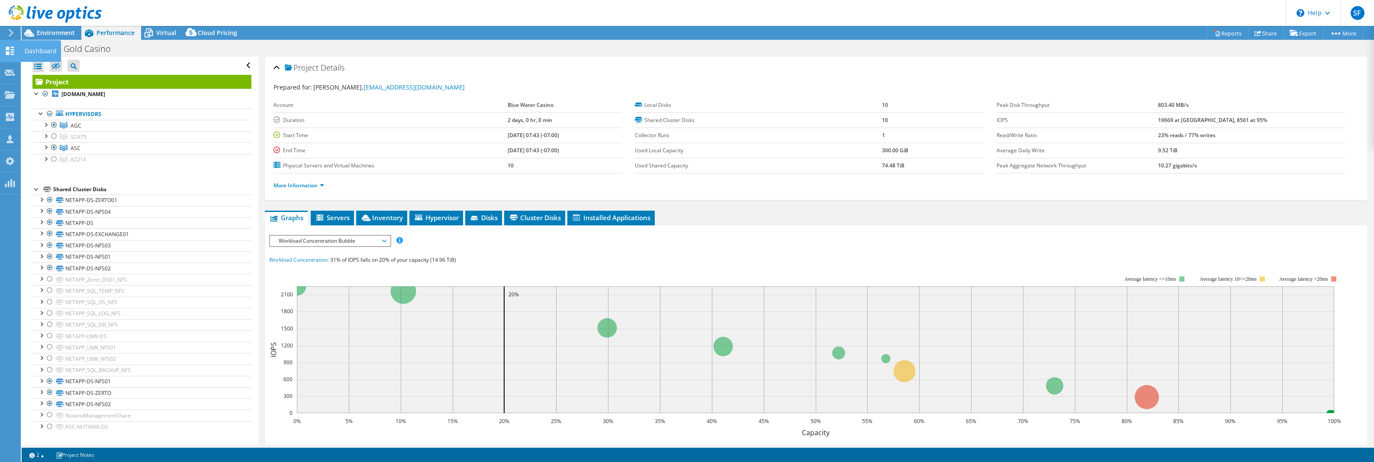
click at [15, 49] on icon at bounding box center [10, 51] width 10 height 8
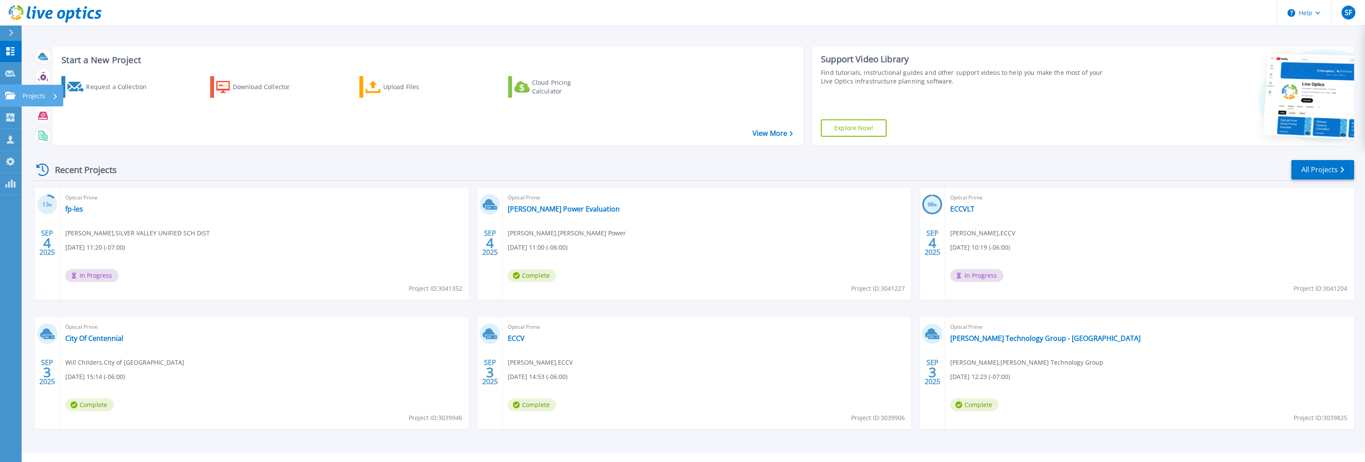
click at [18, 97] on link "Projects Projects" at bounding box center [11, 96] width 22 height 22
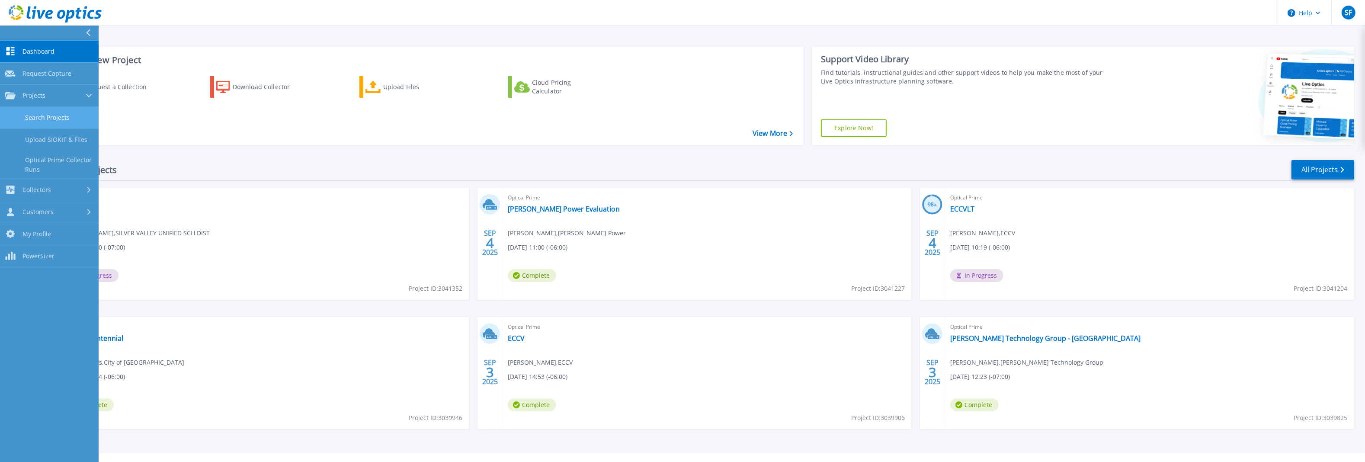
click at [36, 109] on link "Search Projects" at bounding box center [49, 118] width 99 height 22
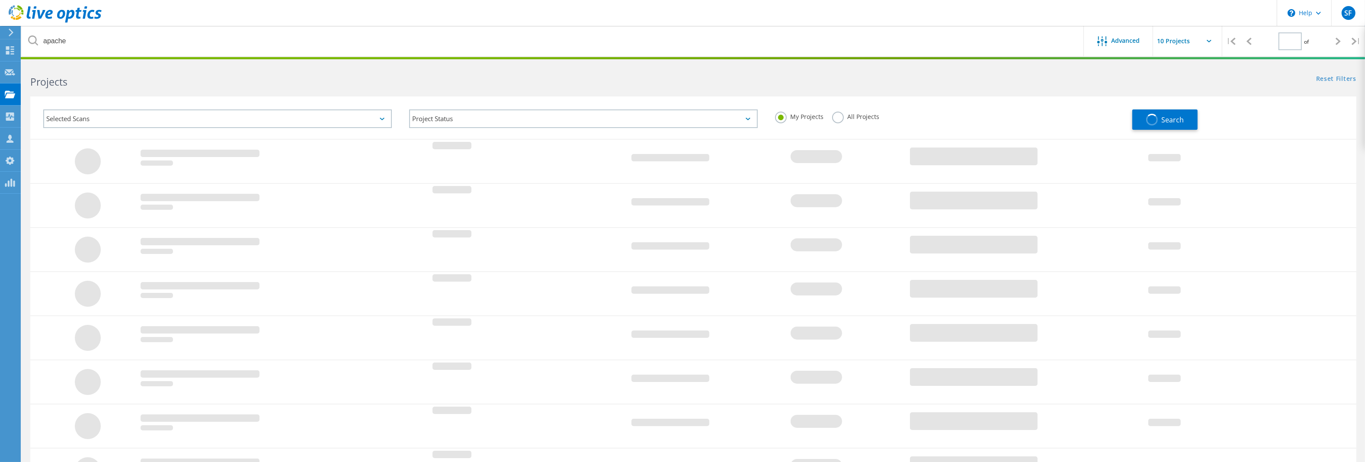
type input "1"
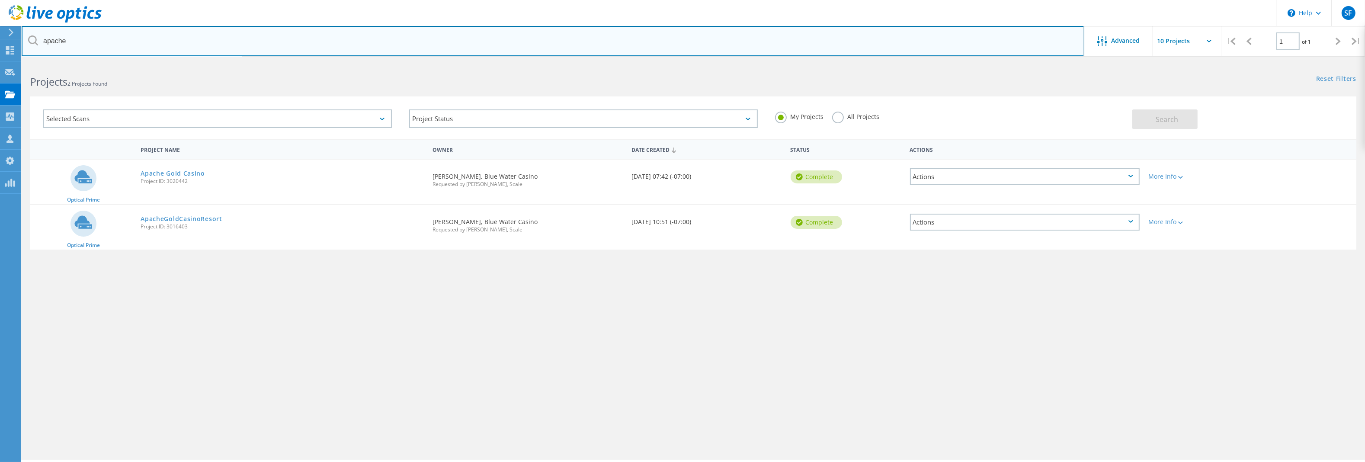
drag, startPoint x: 237, startPoint y: 39, endPoint x: 40, endPoint y: 38, distance: 197.3
click at [40, 38] on input "apache" at bounding box center [553, 41] width 1063 height 30
type input "on top"
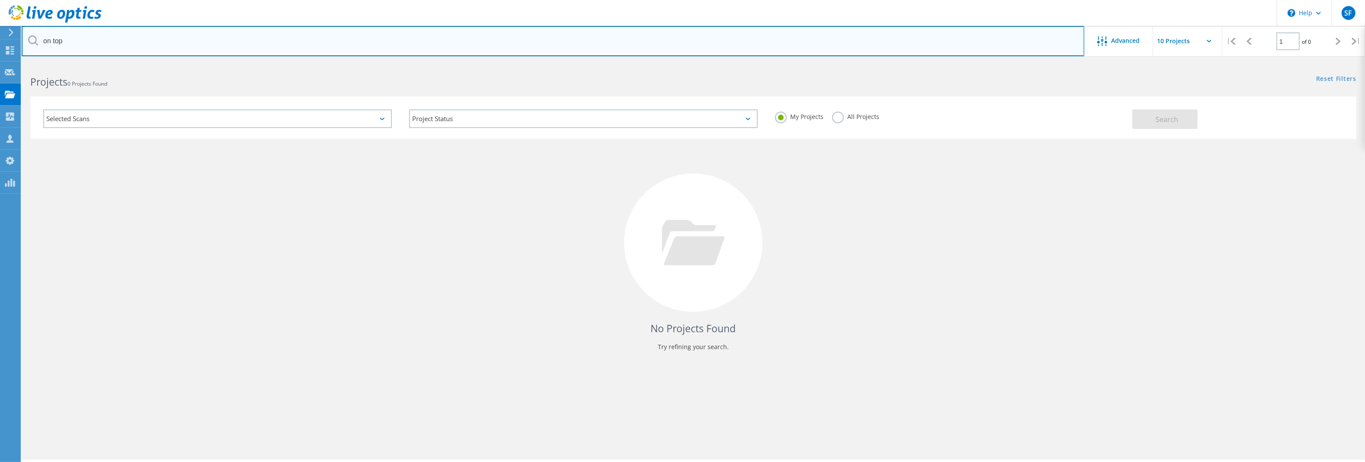
drag, startPoint x: 68, startPoint y: 44, endPoint x: 24, endPoint y: 39, distance: 44.4
click at [24, 39] on input "on top" at bounding box center [553, 41] width 1063 height 30
click at [106, 35] on input "text" at bounding box center [553, 41] width 1063 height 30
type input "monrovia"
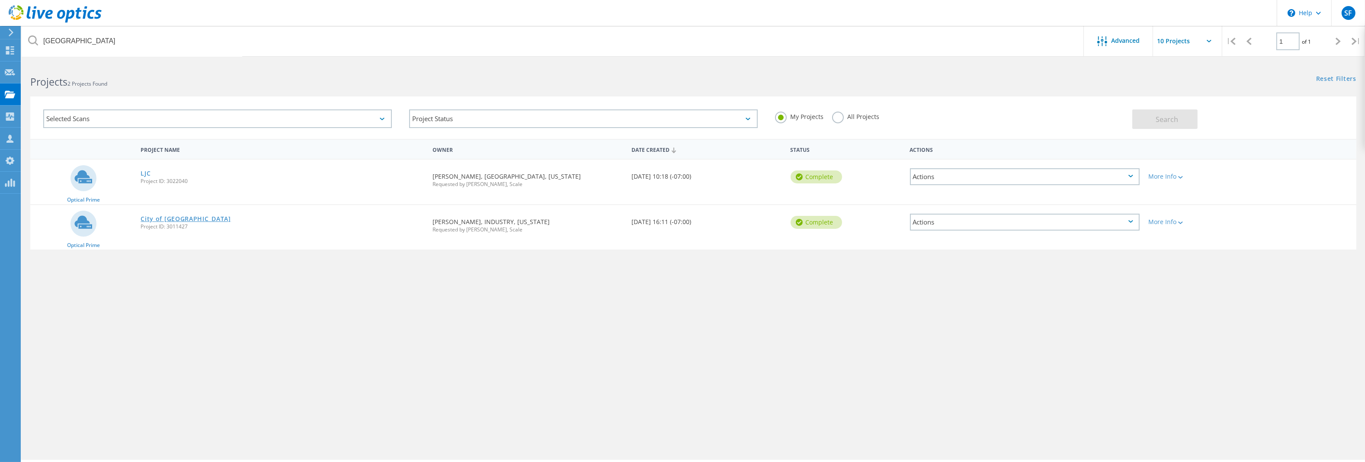
click at [161, 217] on link "City of [GEOGRAPHIC_DATA]" at bounding box center [186, 219] width 90 height 6
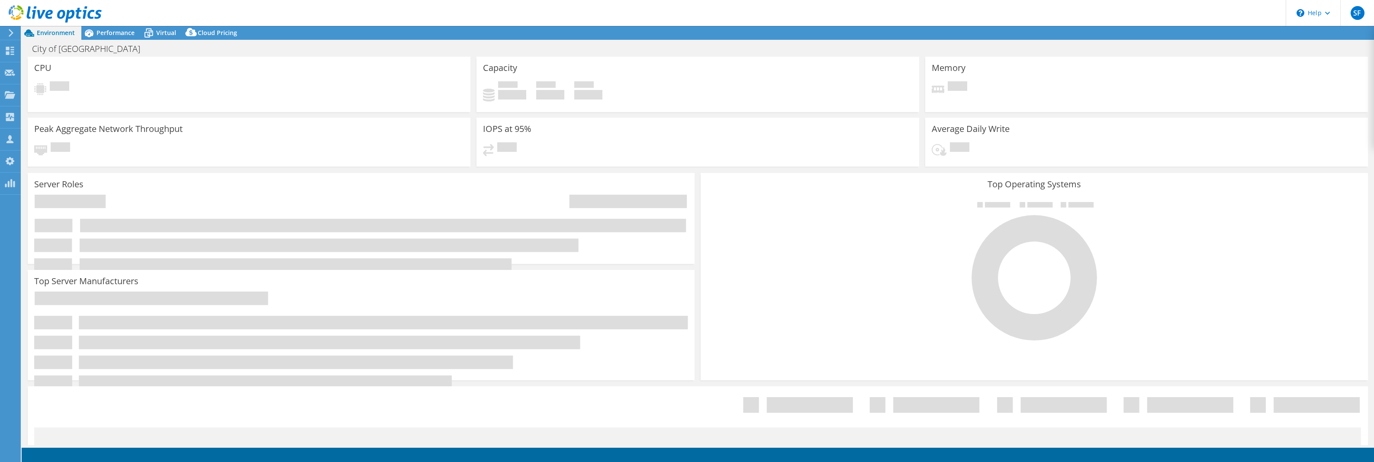
select select "USD"
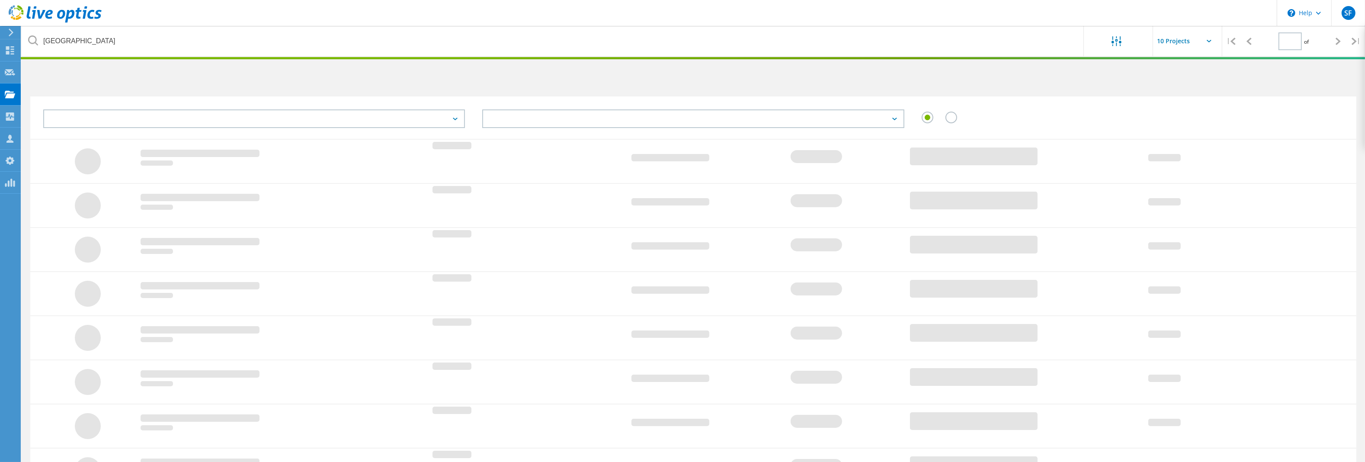
type input "1"
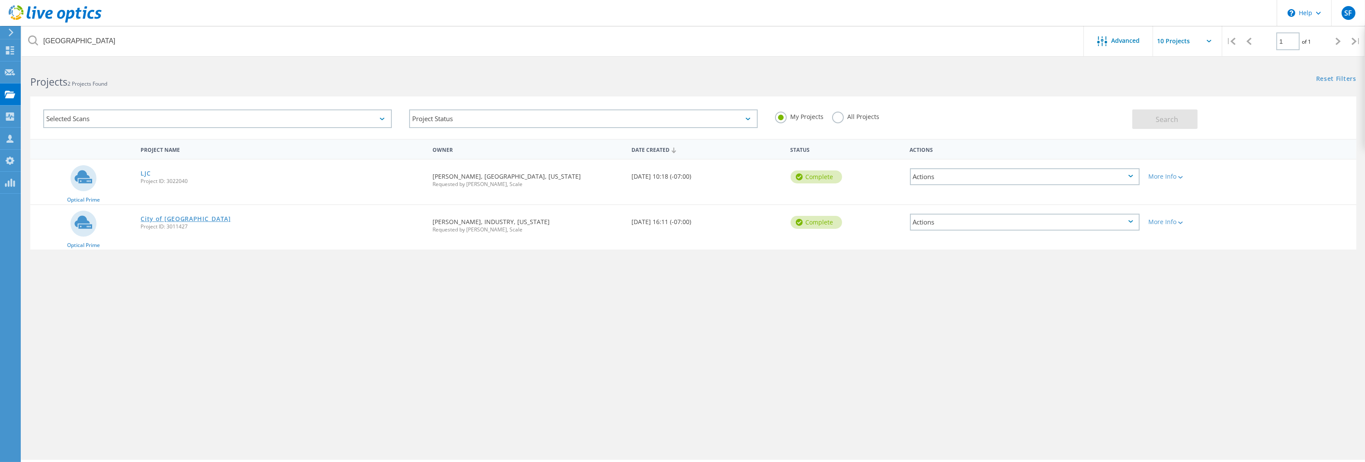
click at [181, 217] on link "City of Monrovia" at bounding box center [186, 219] width 90 height 6
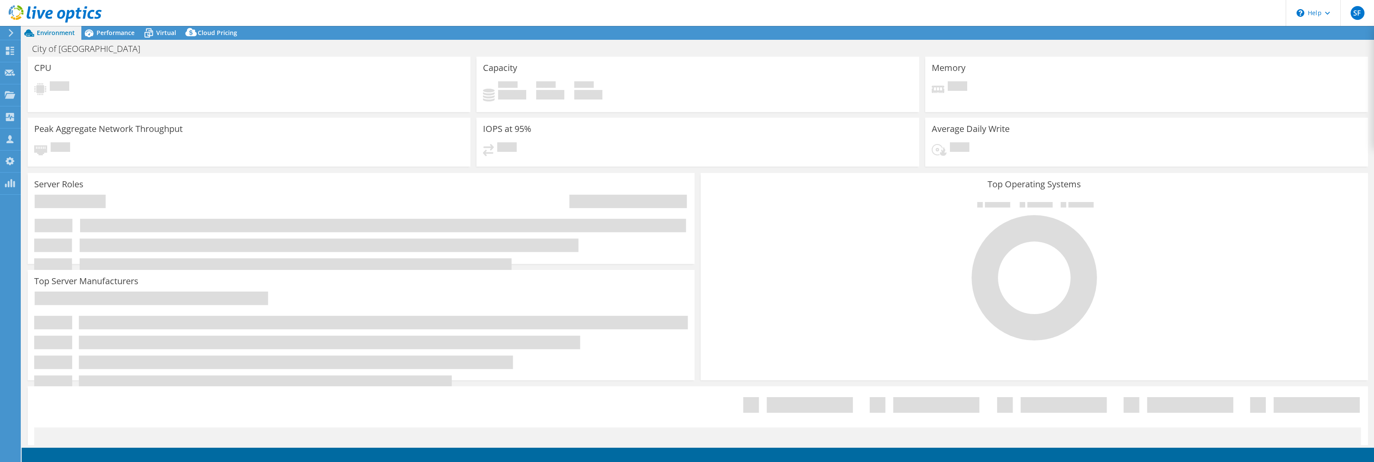
select select "USD"
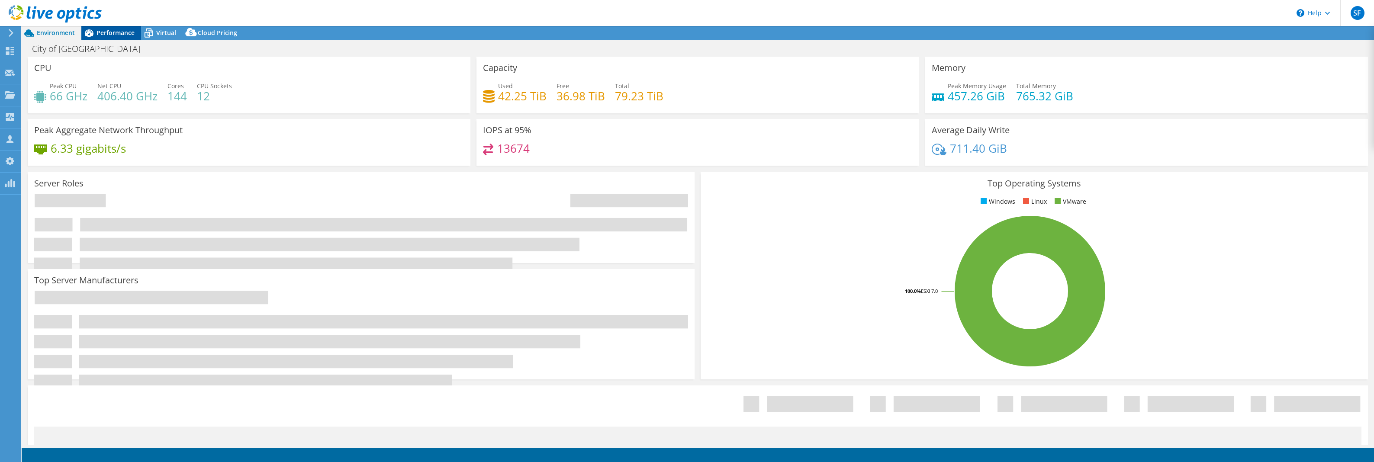
click at [112, 35] on span "Performance" at bounding box center [115, 33] width 38 height 8
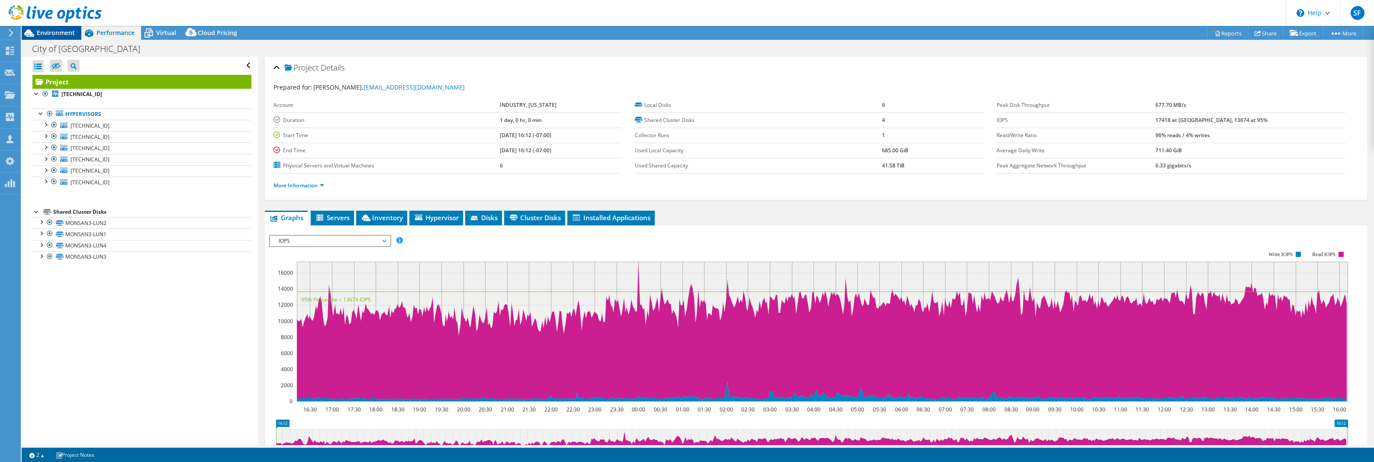
click at [60, 35] on span "Environment" at bounding box center [56, 33] width 38 height 8
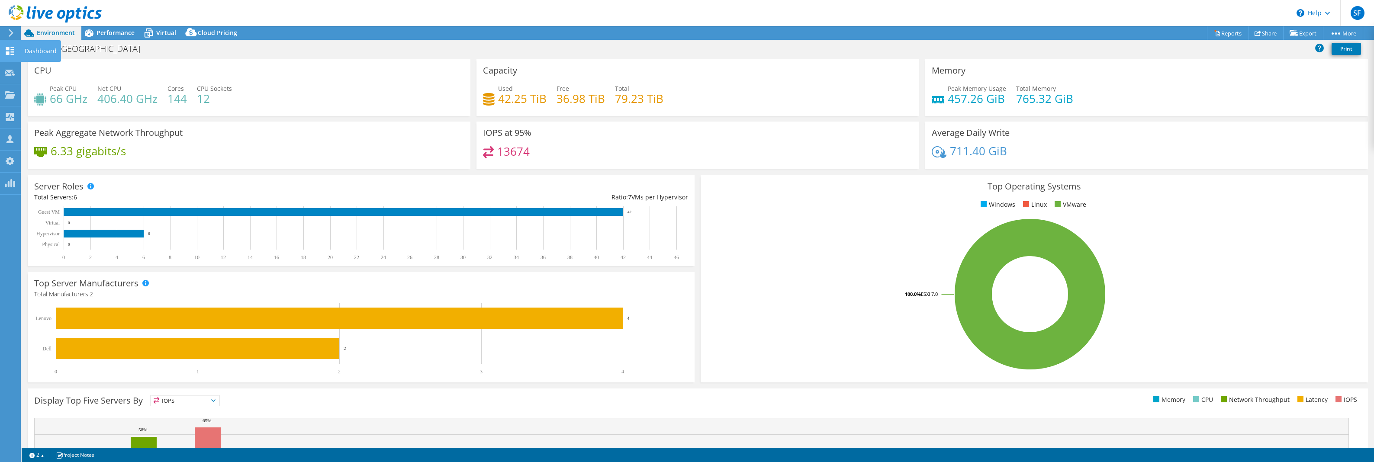
click at [10, 51] on icon at bounding box center [10, 51] width 10 height 8
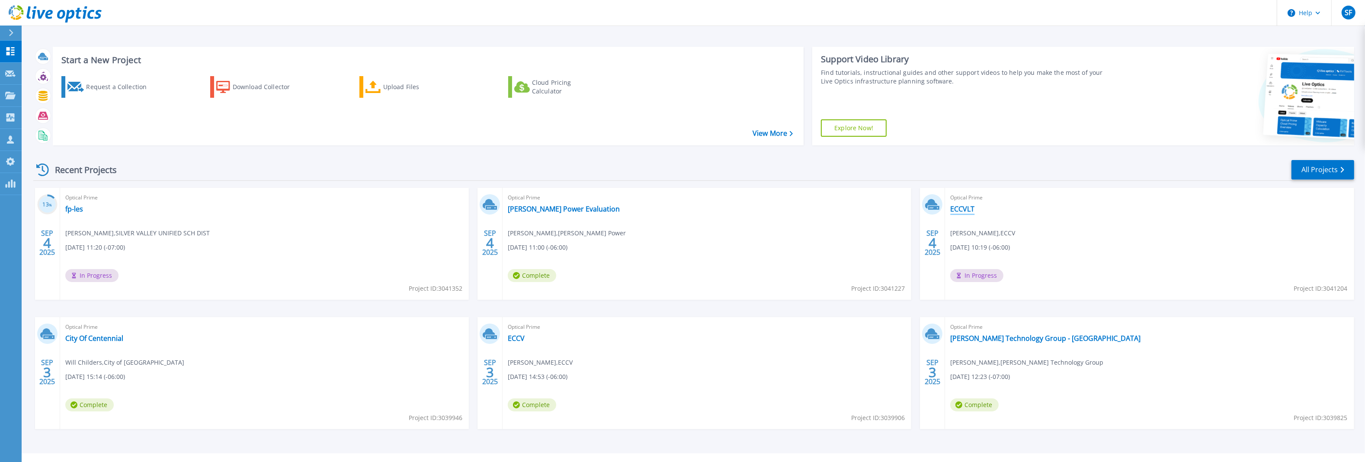
click at [968, 207] on link "ECCVLT" at bounding box center [963, 209] width 24 height 9
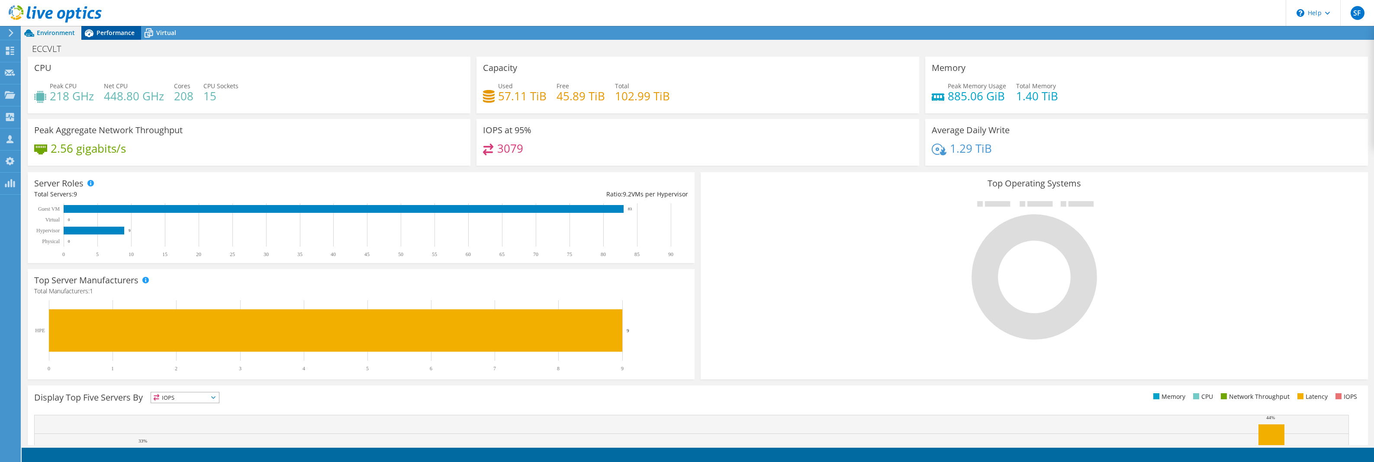
click at [111, 38] on div "Performance" at bounding box center [111, 33] width 60 height 14
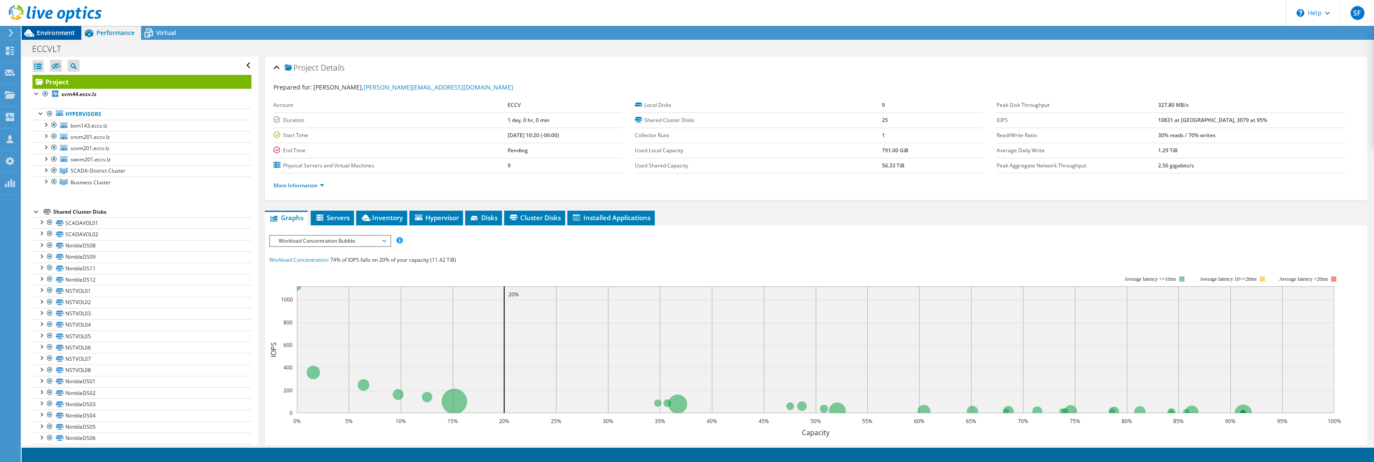
click at [35, 35] on icon at bounding box center [29, 33] width 15 height 15
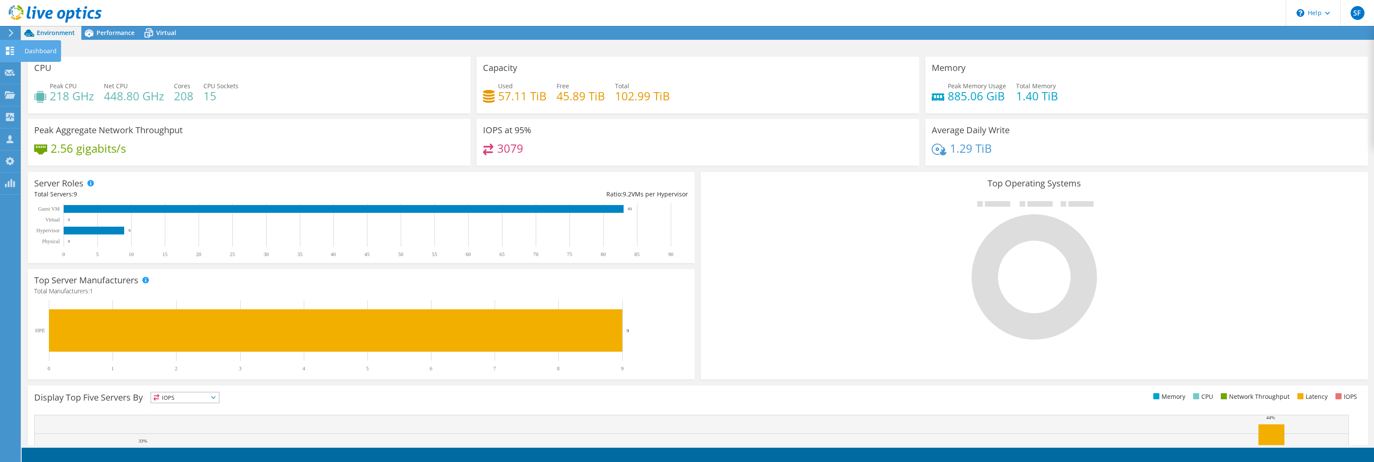
click at [13, 48] on icon at bounding box center [10, 51] width 10 height 8
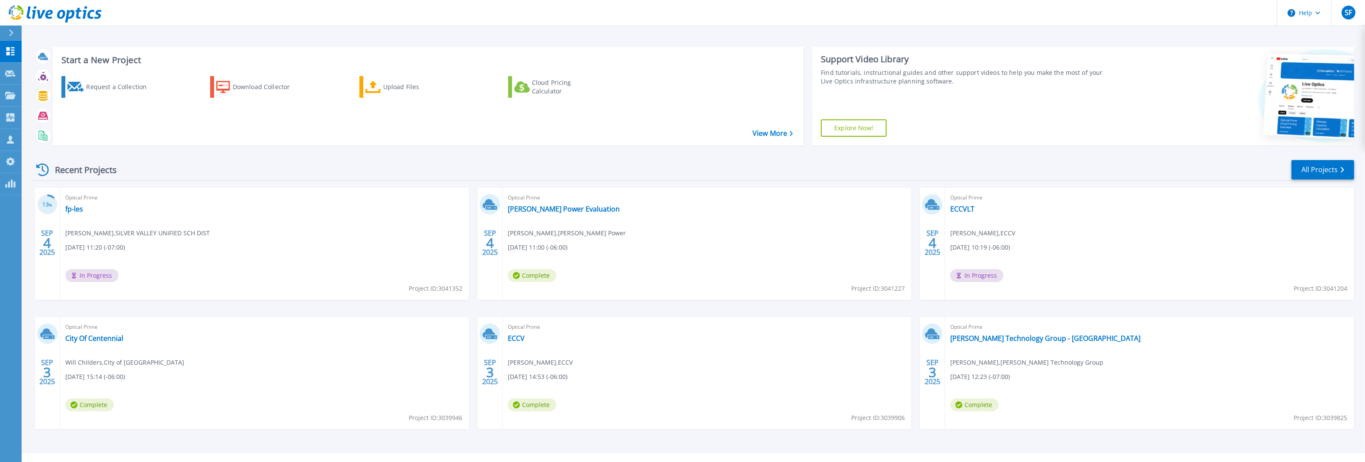
click at [965, 215] on div "Optical Prime ECCVLT Gilbert Adame , ECCV 09/04/2025, 10:19 (-06:00) In Progres…" at bounding box center [1149, 244] width 409 height 112
click at [964, 211] on link "ECCVLT" at bounding box center [963, 209] width 24 height 9
click at [957, 212] on link "ECCVLT" at bounding box center [963, 209] width 24 height 9
click at [957, 205] on link "ECCVLT" at bounding box center [963, 209] width 24 height 9
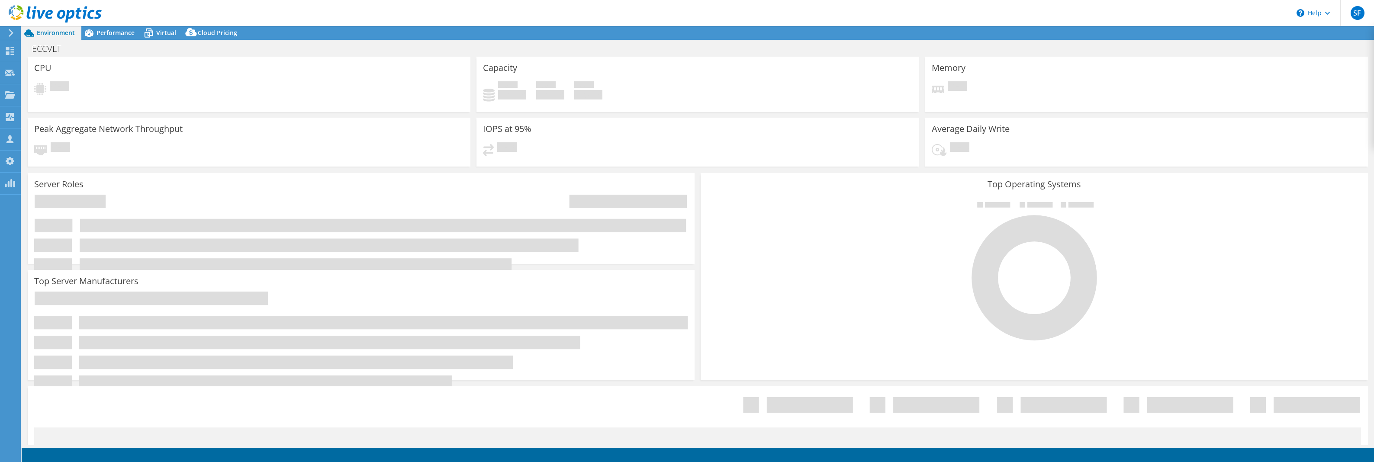
select select "USD"
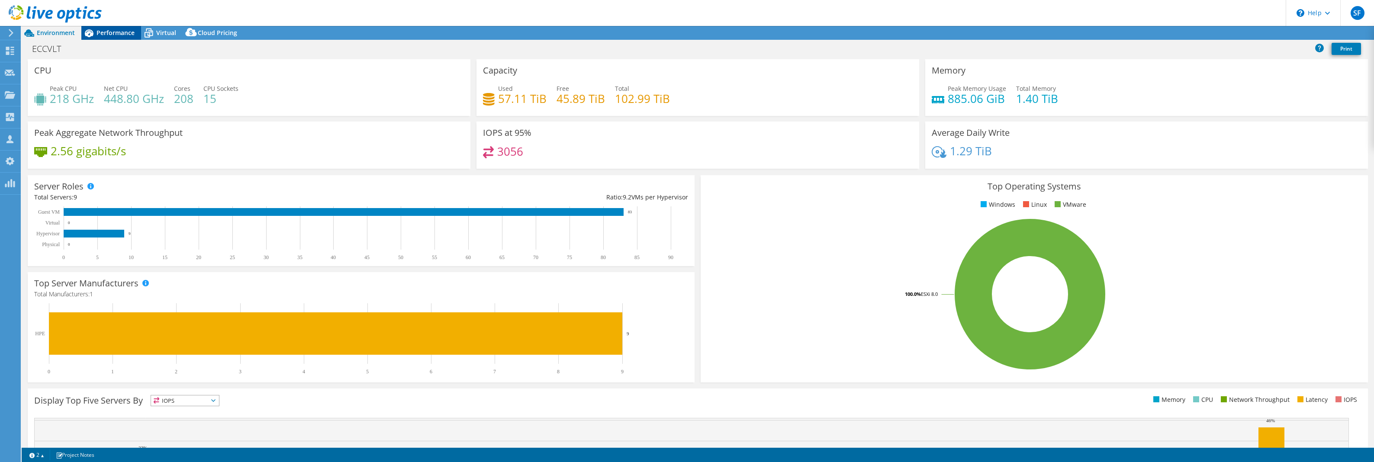
click at [121, 35] on span "Performance" at bounding box center [115, 33] width 38 height 8
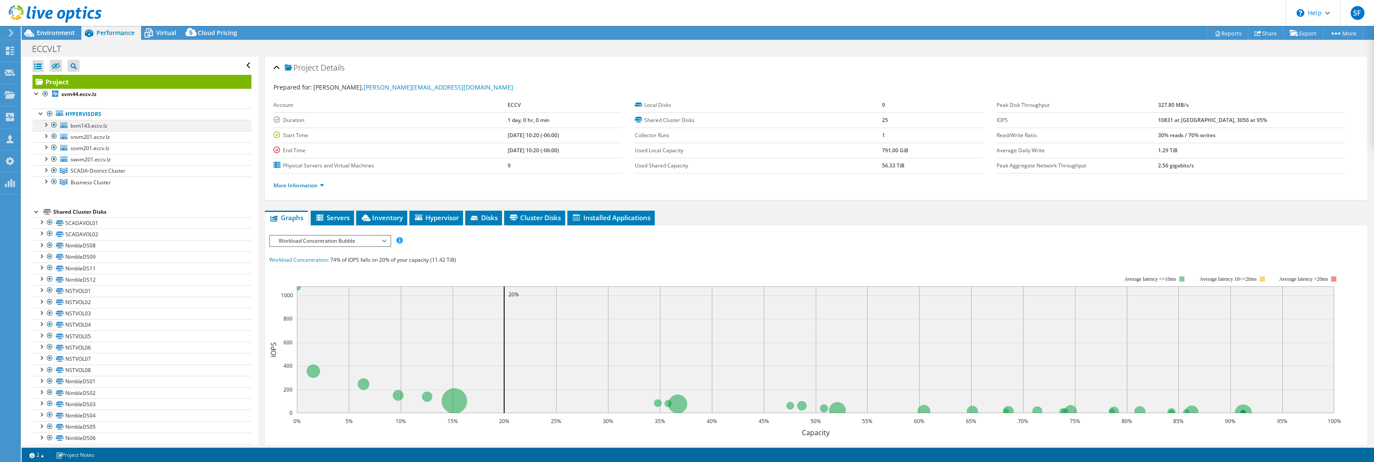
click at [46, 124] on div at bounding box center [45, 124] width 9 height 9
click at [48, 252] on div at bounding box center [49, 248] width 9 height 9
click at [46, 126] on div at bounding box center [45, 124] width 9 height 9
click at [48, 138] on div at bounding box center [45, 135] width 9 height 9
click at [41, 134] on div at bounding box center [45, 135] width 9 height 9
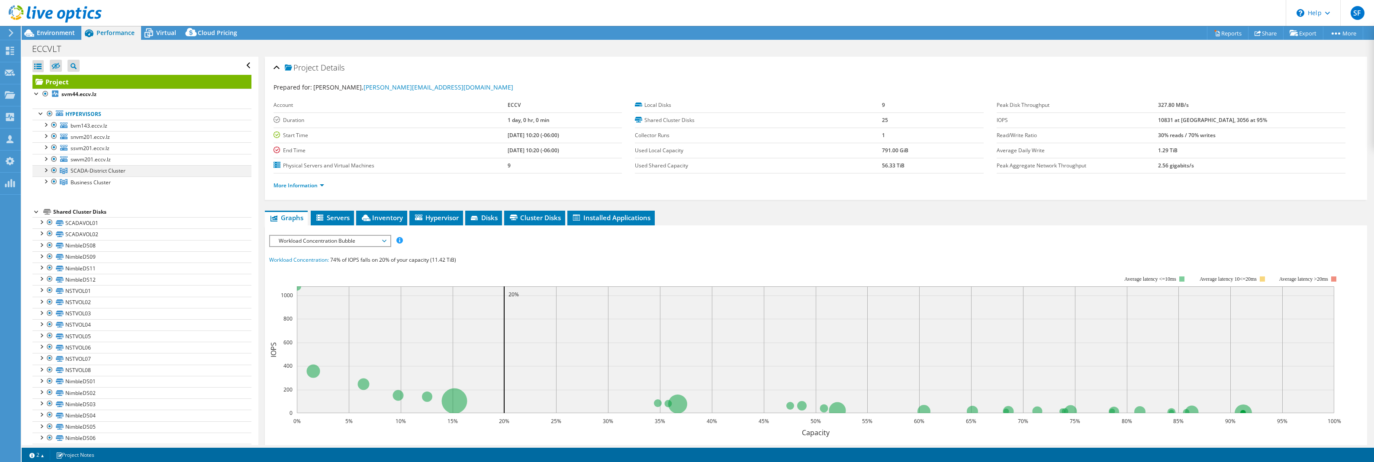
click at [45, 173] on div at bounding box center [45, 169] width 9 height 9
click at [45, 208] on div at bounding box center [45, 203] width 9 height 9
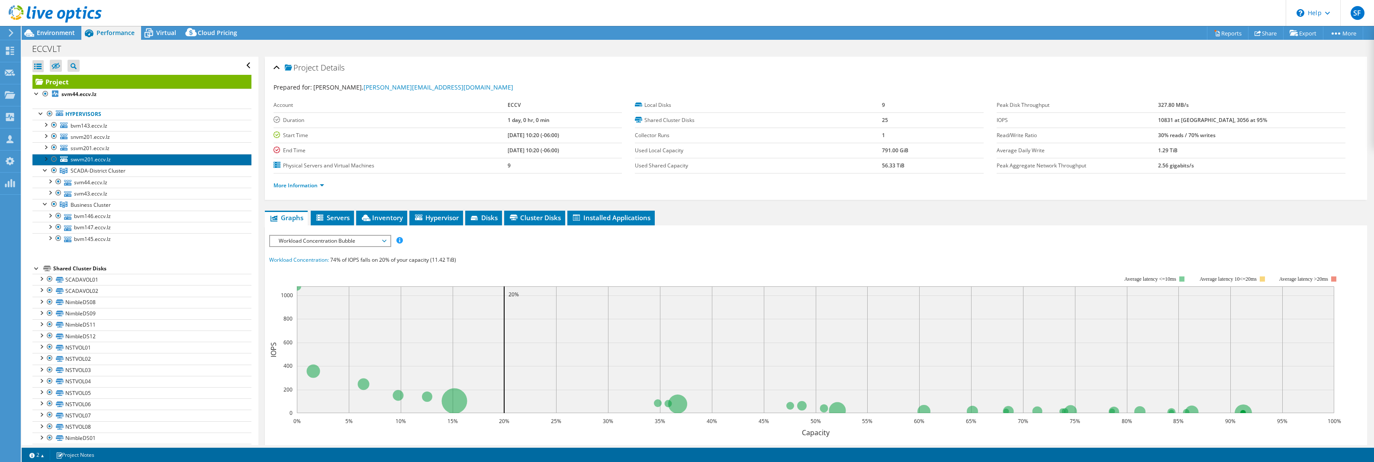
click at [46, 164] on link "swvm201.eccv.lz" at bounding box center [141, 159] width 219 height 11
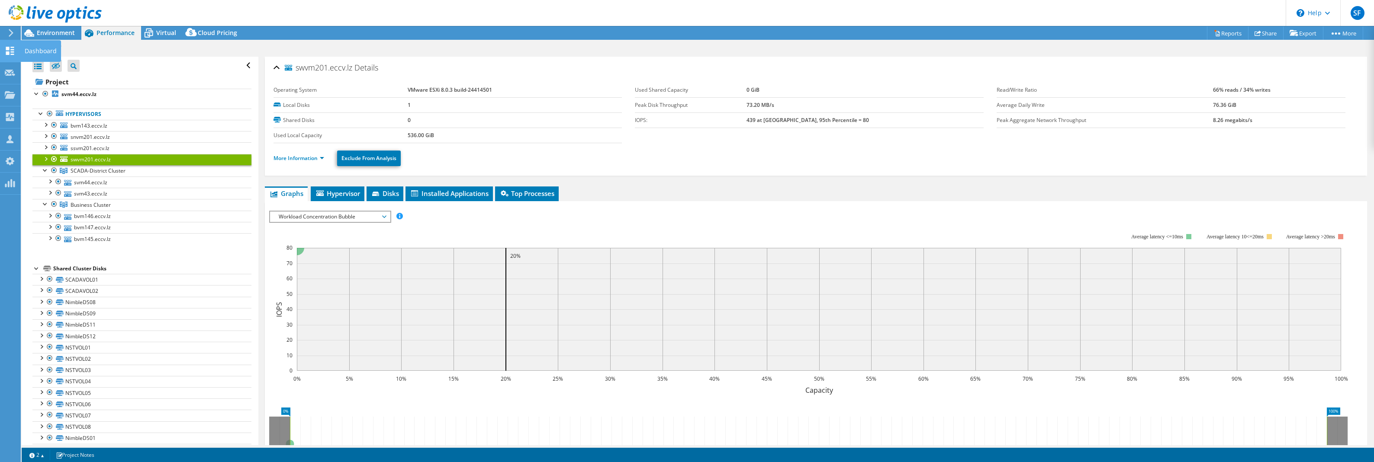
click at [11, 55] on div at bounding box center [10, 52] width 10 height 10
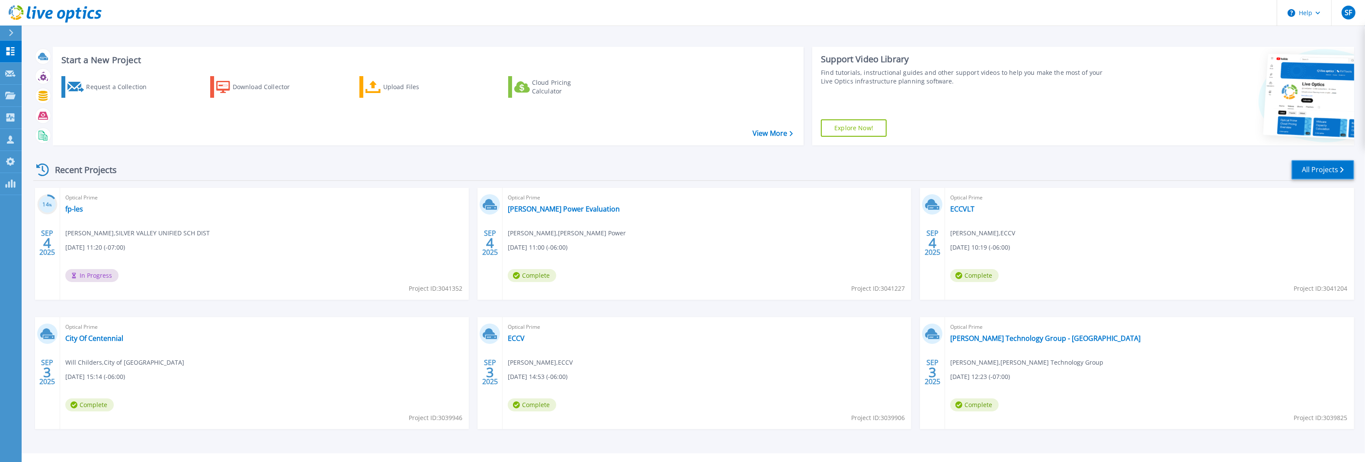
click at [1323, 170] on link "All Projects" at bounding box center [1323, 169] width 63 height 19
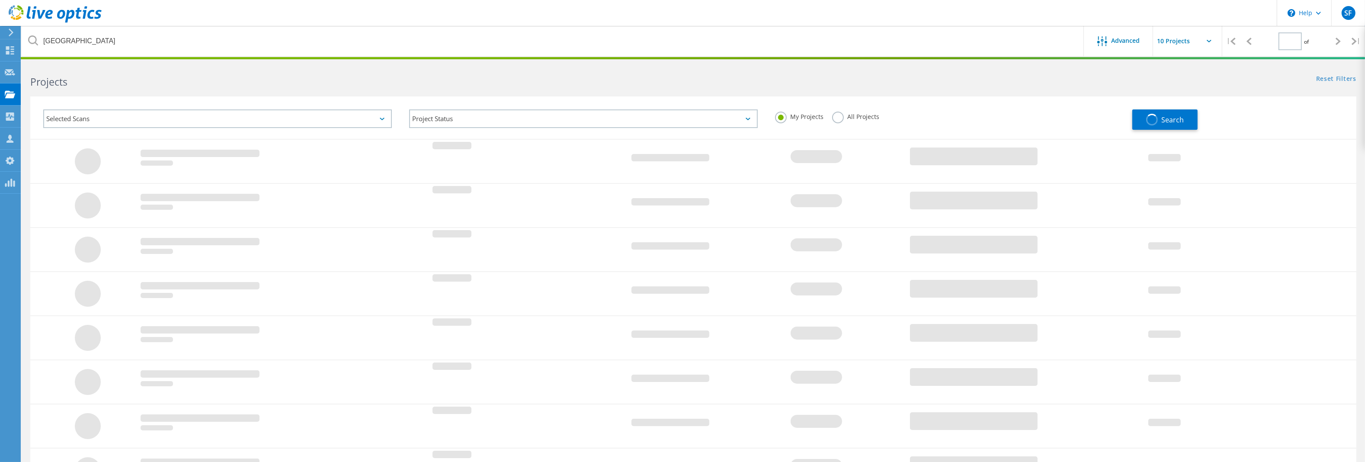
type input "1"
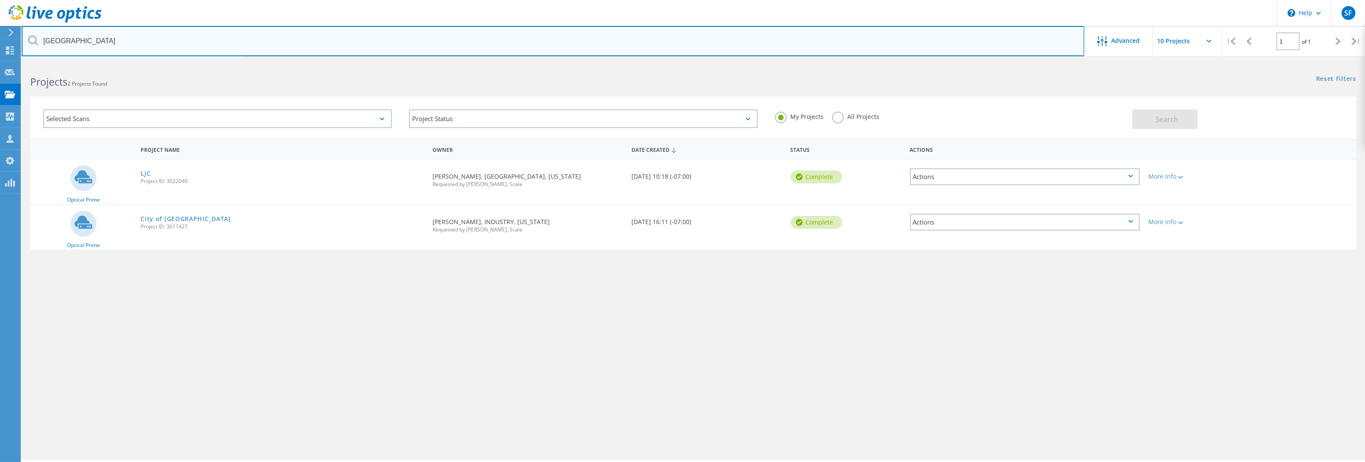
drag, startPoint x: 77, startPoint y: 39, endPoint x: -7, endPoint y: 23, distance: 85.9
click at [0, 23] on html "\n Help Explore Helpful Articles Contact Support SF OEM Team Member Steve Foley…" at bounding box center [682, 243] width 1365 height 486
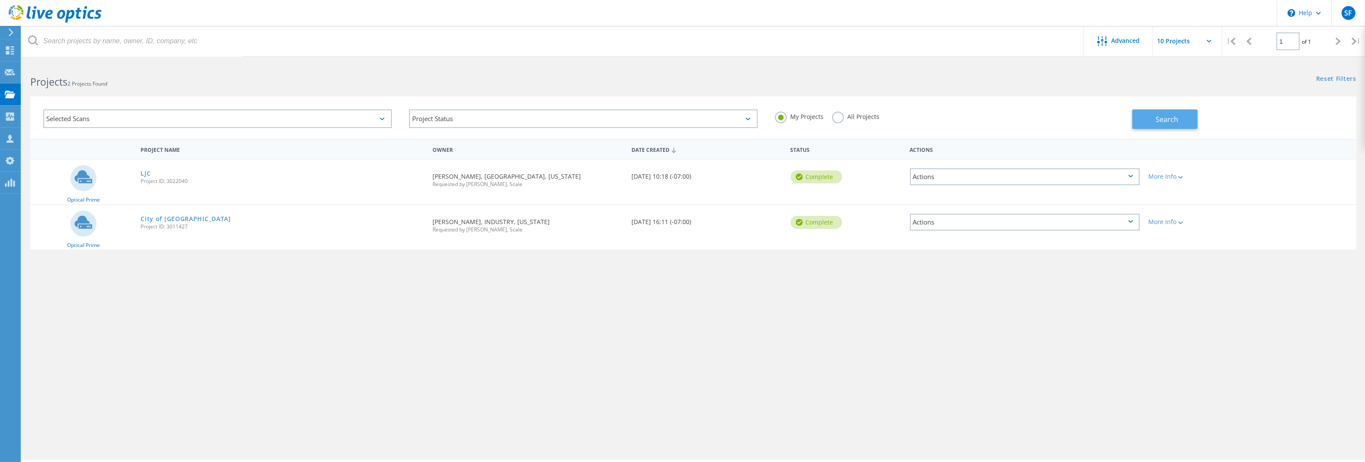
click at [1153, 120] on button "Search" at bounding box center [1165, 118] width 65 height 19
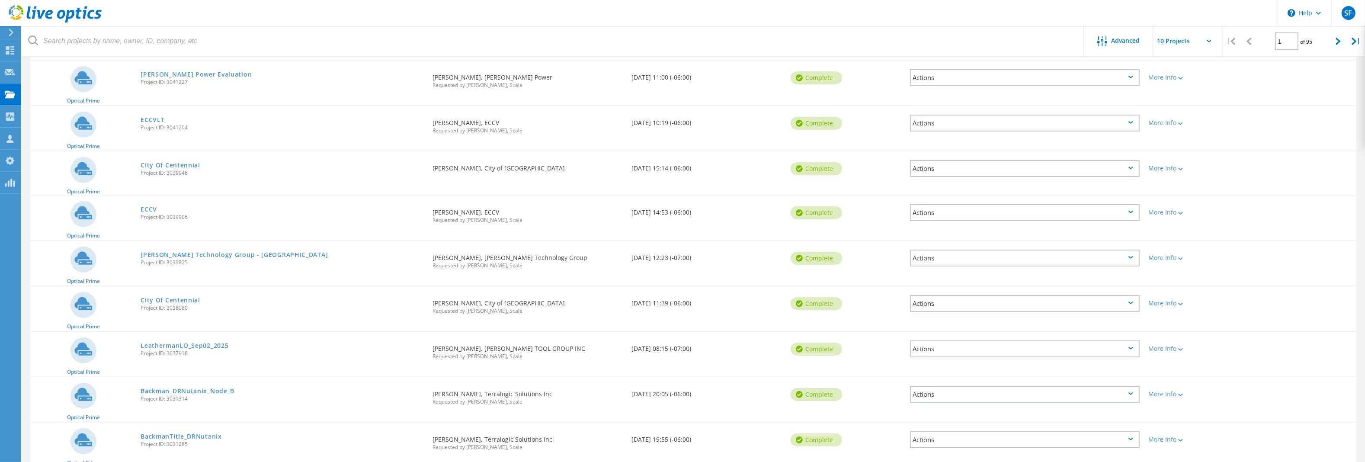
scroll to position [197, 0]
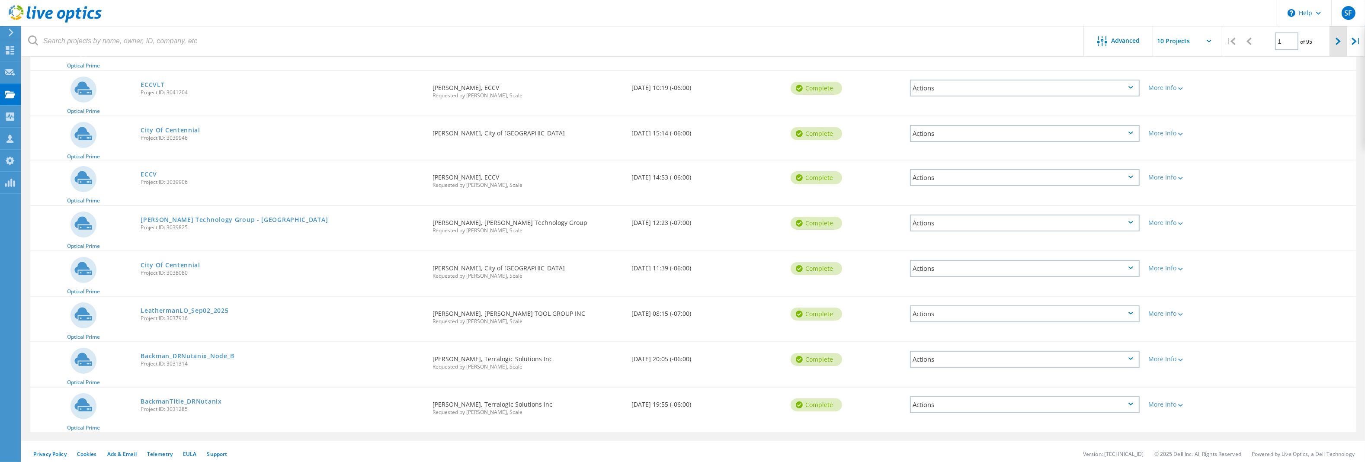
click at [1335, 35] on div at bounding box center [1339, 41] width 18 height 31
type input "2"
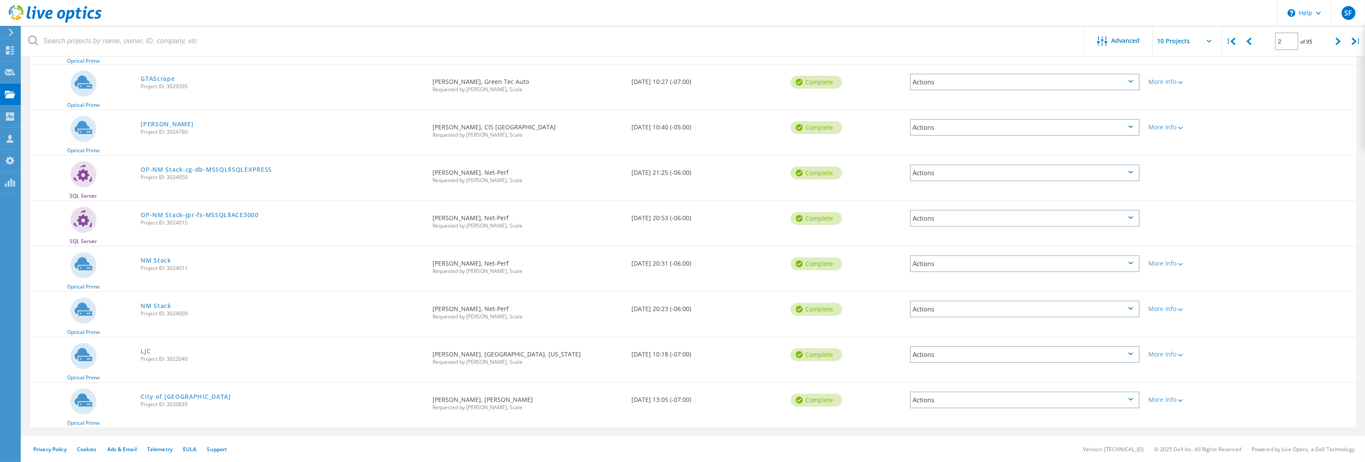
scroll to position [180, 0]
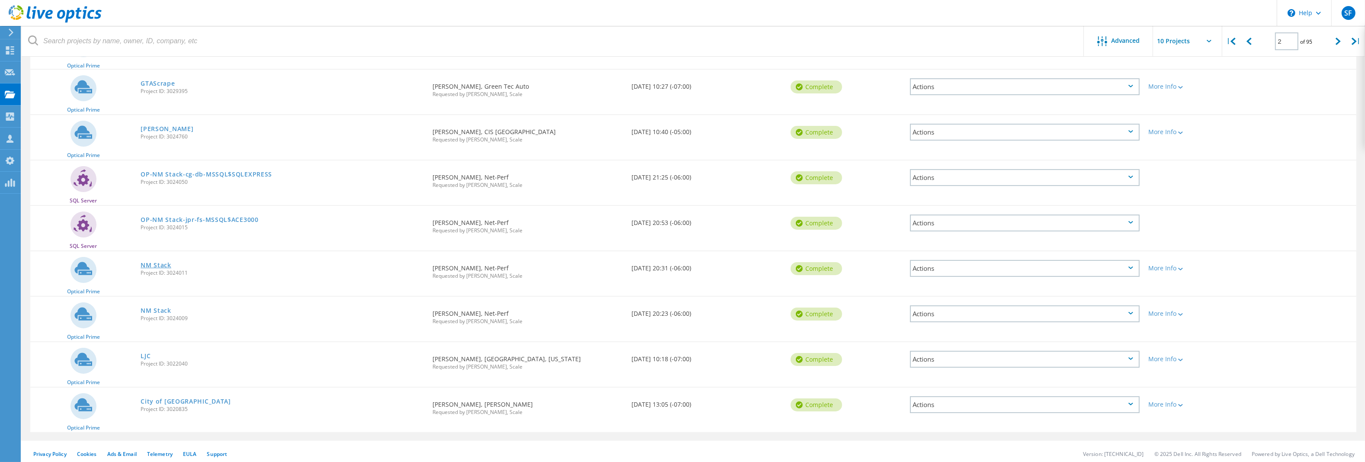
click at [150, 263] on link "NM Stack" at bounding box center [156, 265] width 31 height 6
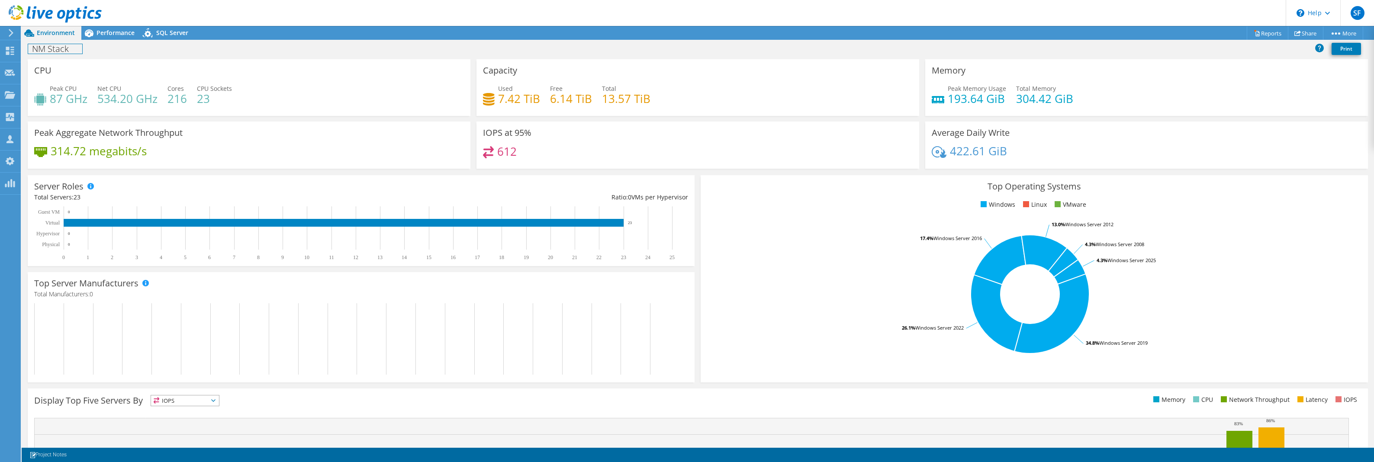
click at [59, 50] on h1 "NM Stack" at bounding box center [55, 49] width 54 height 10
click at [73, 48] on h1 "NM Stack" at bounding box center [55, 49] width 54 height 10
click at [178, 44] on link at bounding box center [182, 48] width 12 height 11
